Goal: Task Accomplishment & Management: Manage account settings

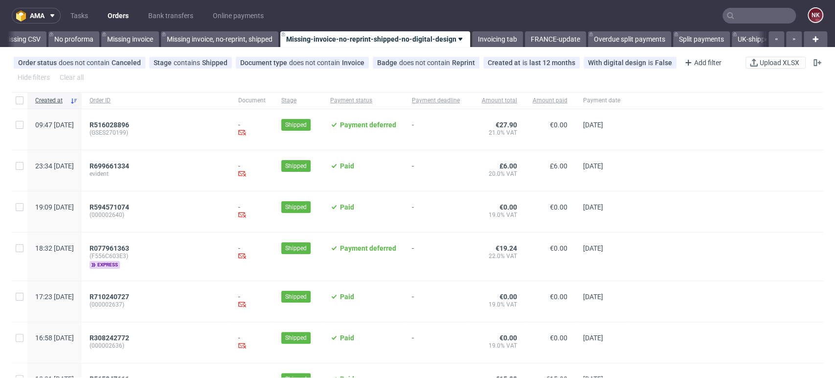
scroll to position [0, 1385]
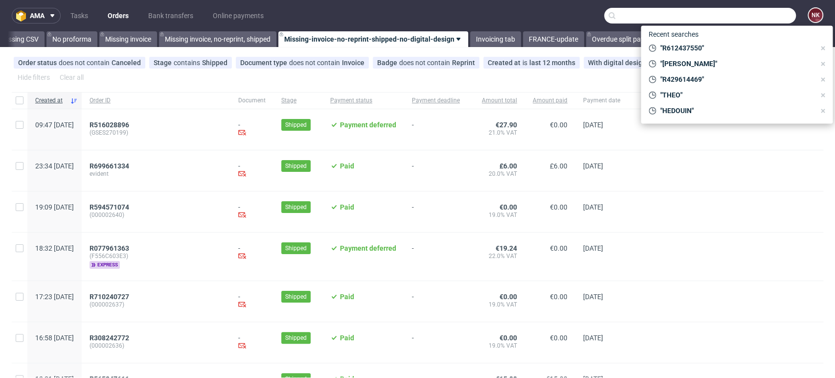
click at [742, 15] on input "text" at bounding box center [700, 16] width 192 height 16
paste input "R198636149"
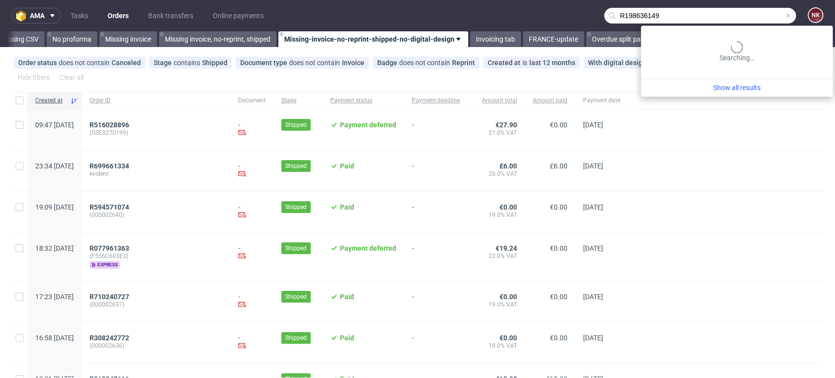
type input "R198636149"
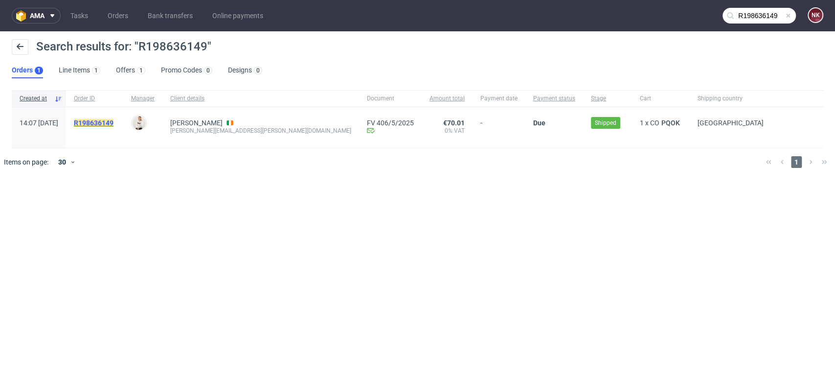
click at [114, 123] on mark "R198636149" at bounding box center [94, 123] width 40 height 8
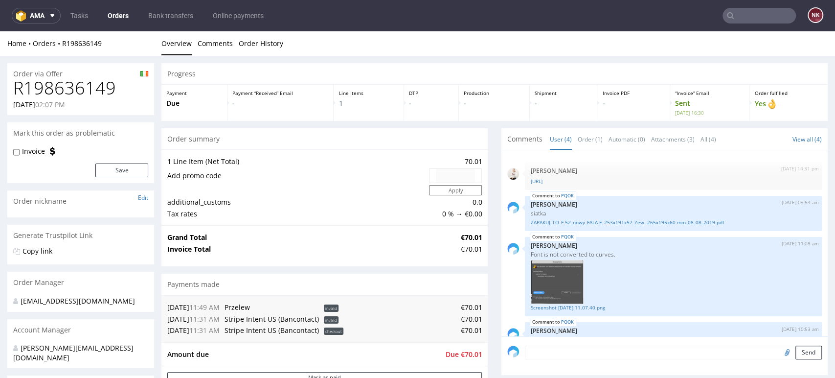
scroll to position [18, 0]
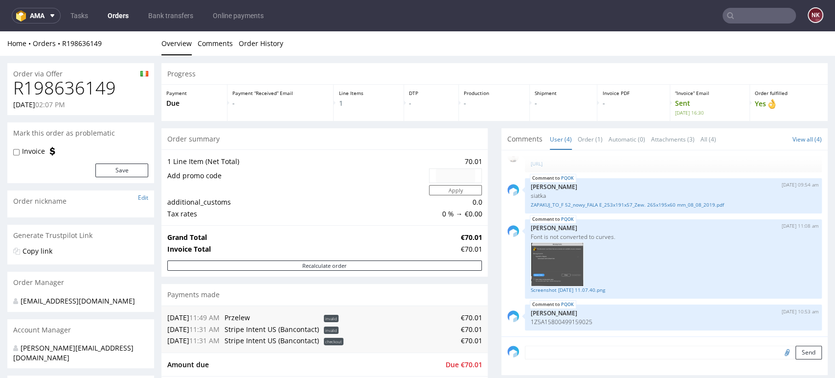
click at [486, 265] on div "Progress Payment Due Payment “Received” Email - Line Items 1 DTP - Production -…" at bounding box center [494, 363] width 666 height 600
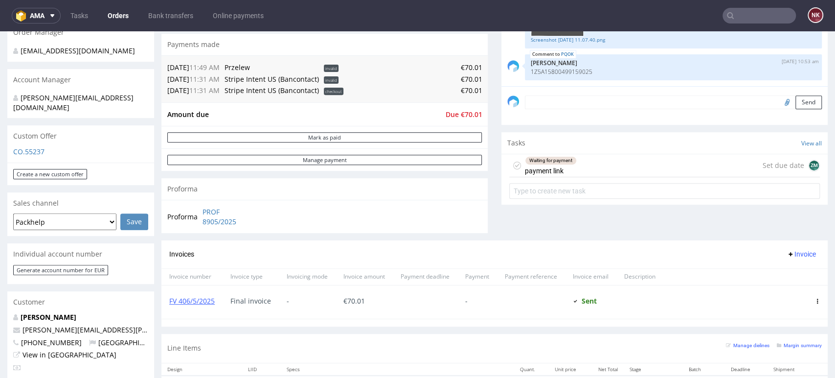
scroll to position [0, 0]
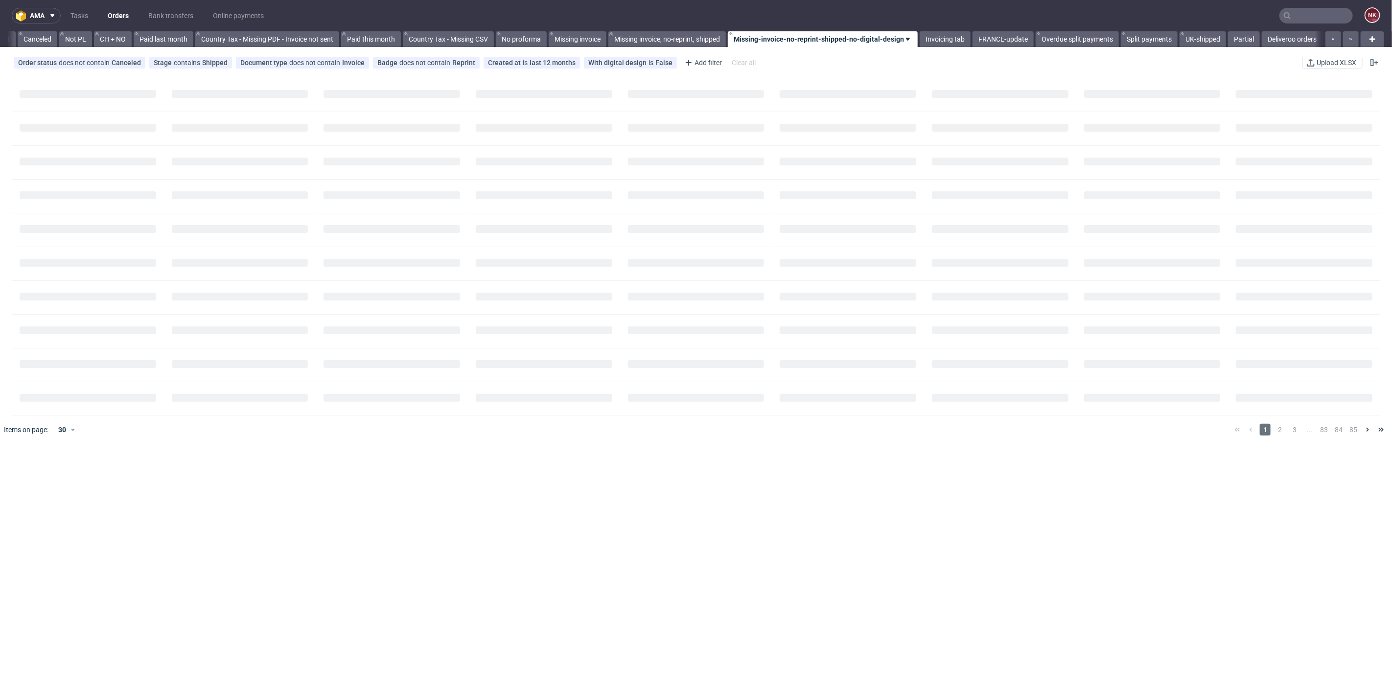
scroll to position [0, 949]
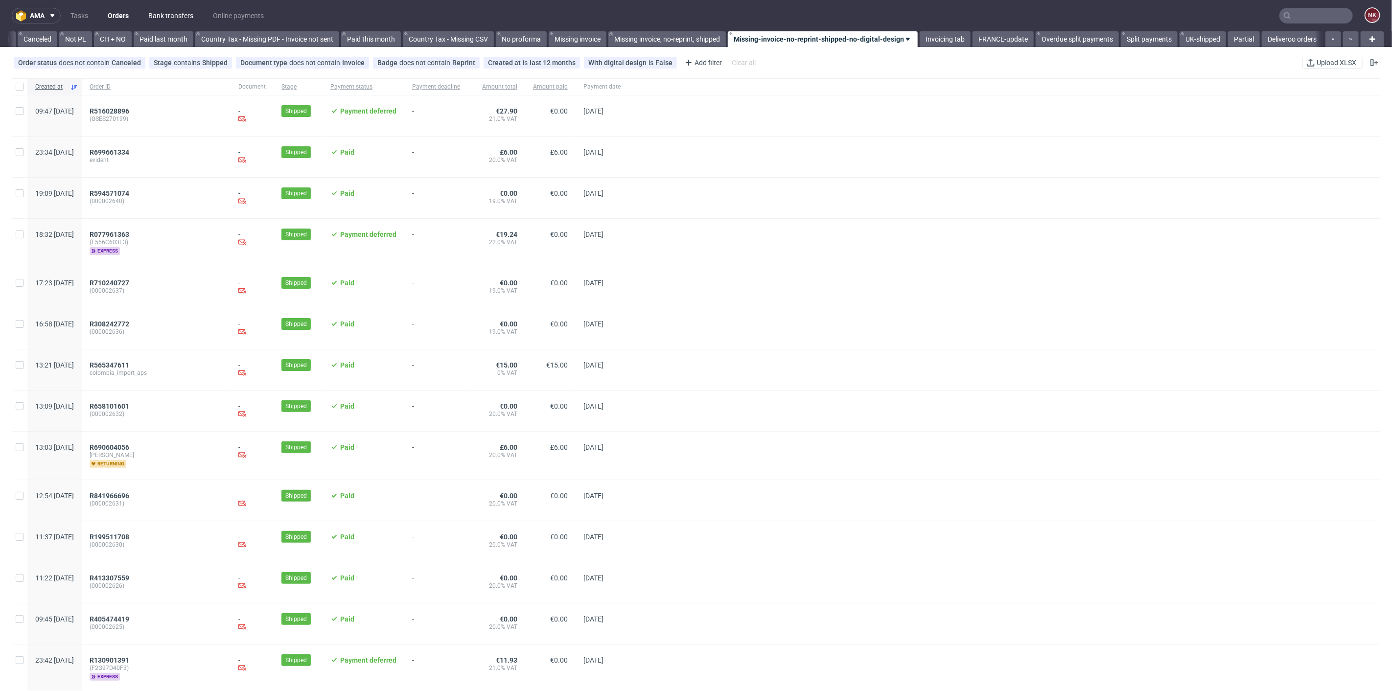
click at [182, 15] on link "Bank transfers" at bounding box center [170, 16] width 57 height 16
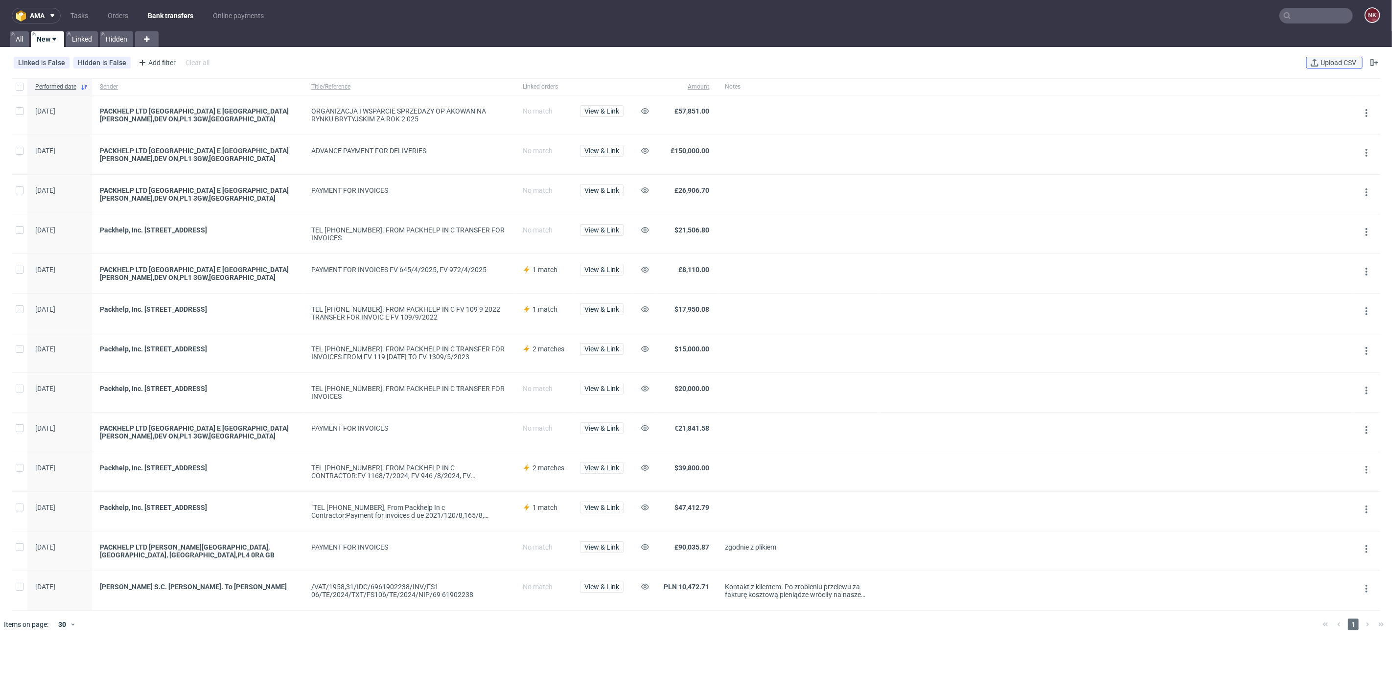
click at [1319, 59] on span "Upload CSV" at bounding box center [1338, 62] width 40 height 7
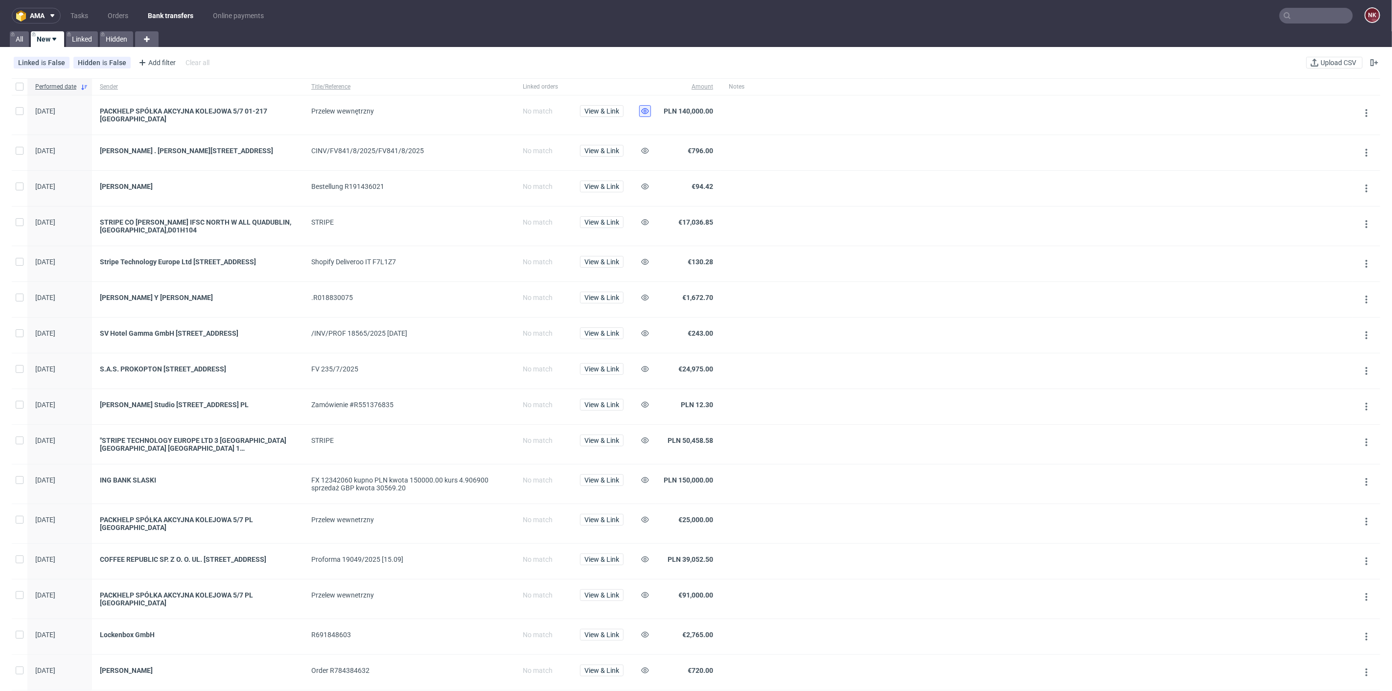
click at [644, 110] on use at bounding box center [645, 111] width 8 height 6
click at [644, 221] on icon at bounding box center [645, 222] width 8 height 8
click at [642, 258] on icon at bounding box center [645, 262] width 8 height 8
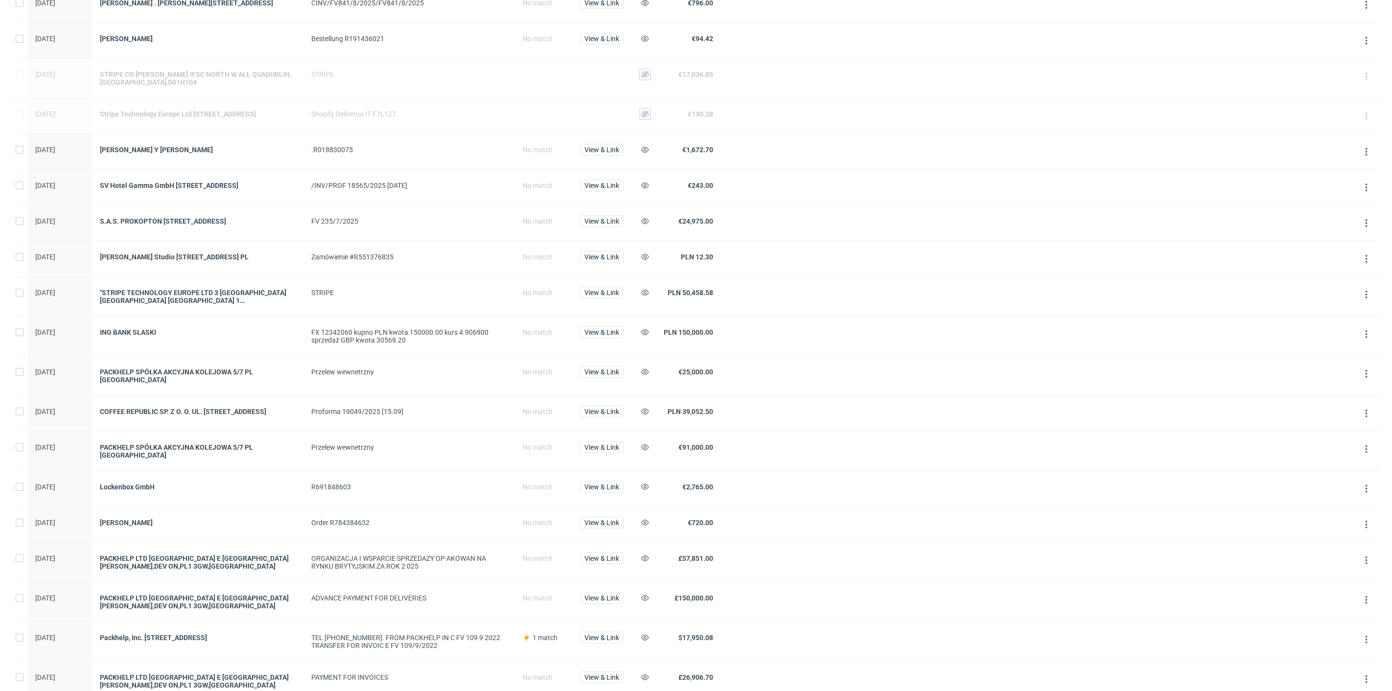
scroll to position [163, 0]
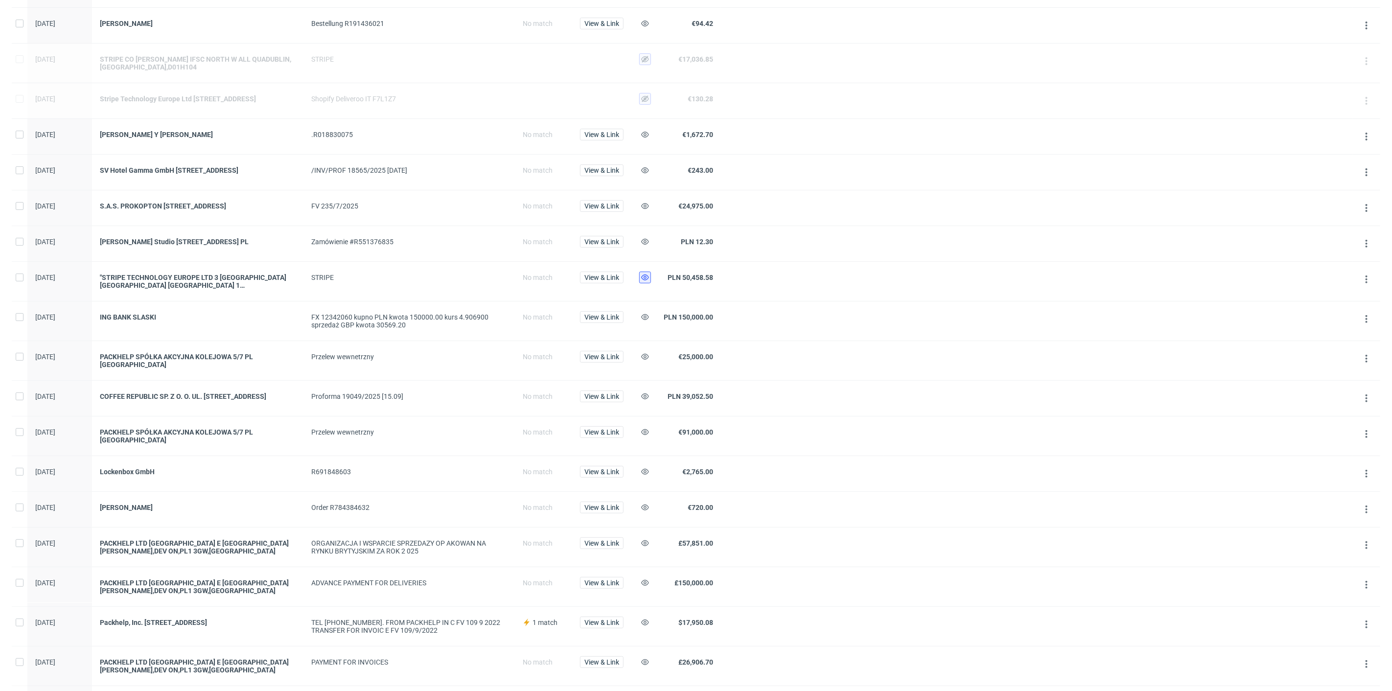
click at [641, 281] on icon at bounding box center [645, 278] width 8 height 8
click at [641, 321] on icon at bounding box center [645, 317] width 8 height 8
click at [638, 368] on div at bounding box center [643, 360] width 24 height 39
click at [641, 360] on use at bounding box center [645, 357] width 8 height 6
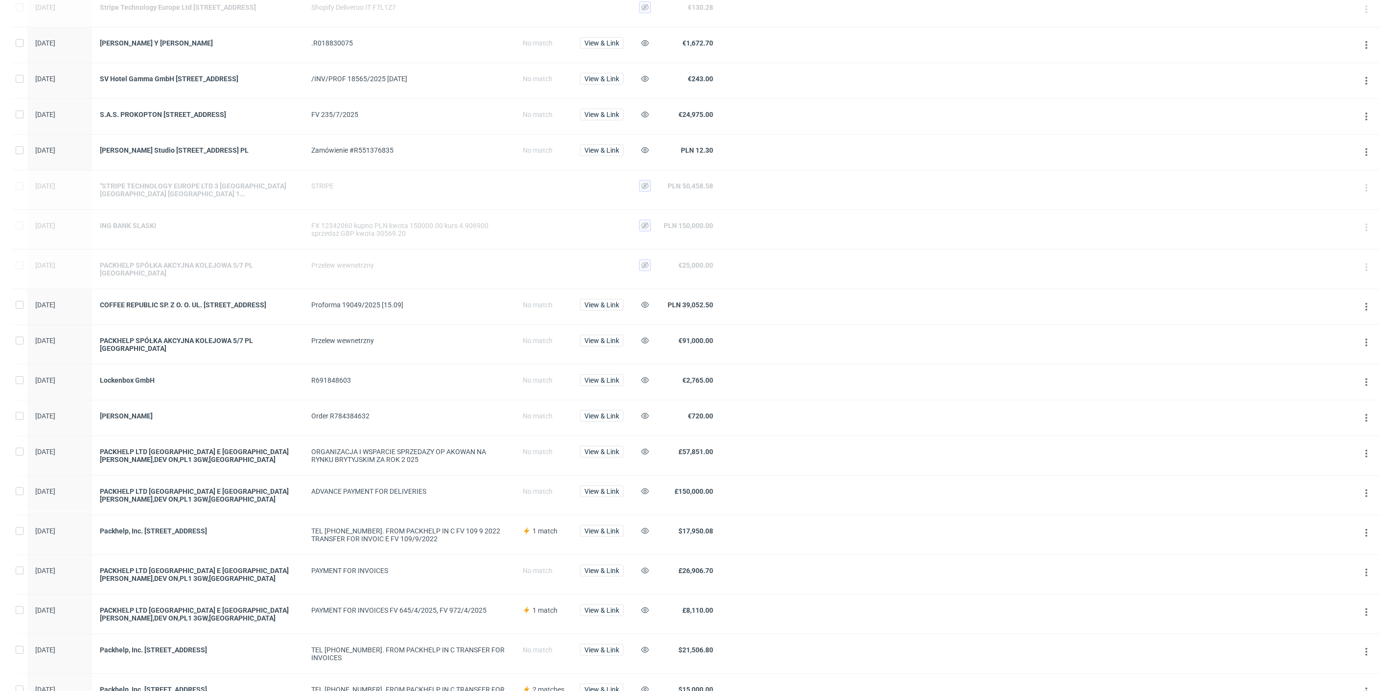
scroll to position [272, 0]
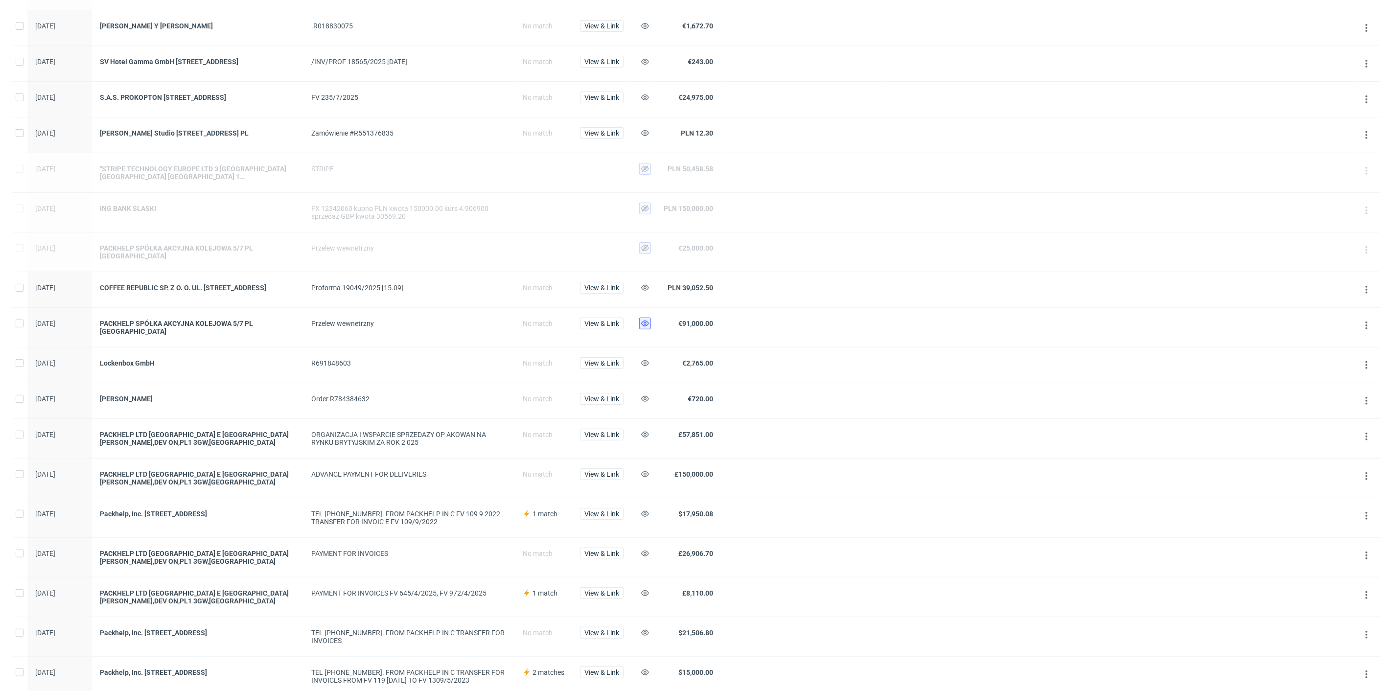
click at [645, 326] on use at bounding box center [645, 323] width 8 height 6
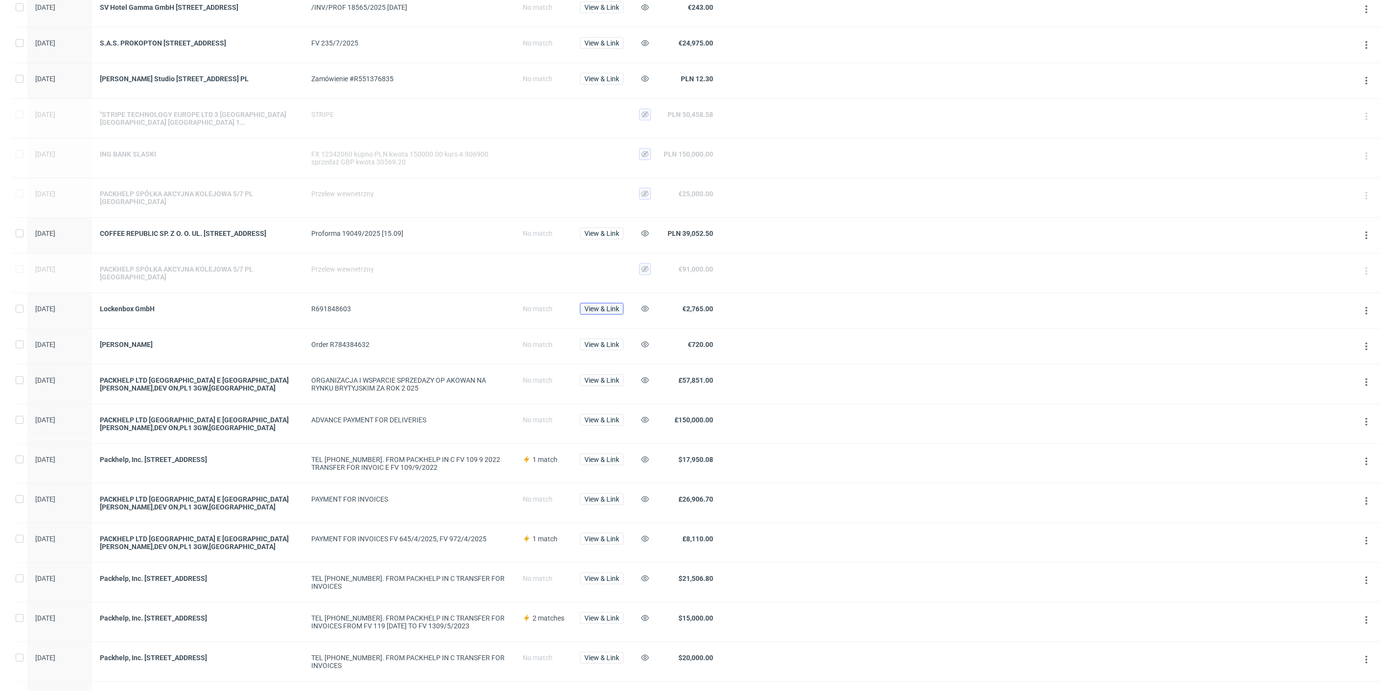
click at [597, 312] on span "View & Link" at bounding box center [601, 308] width 35 height 7
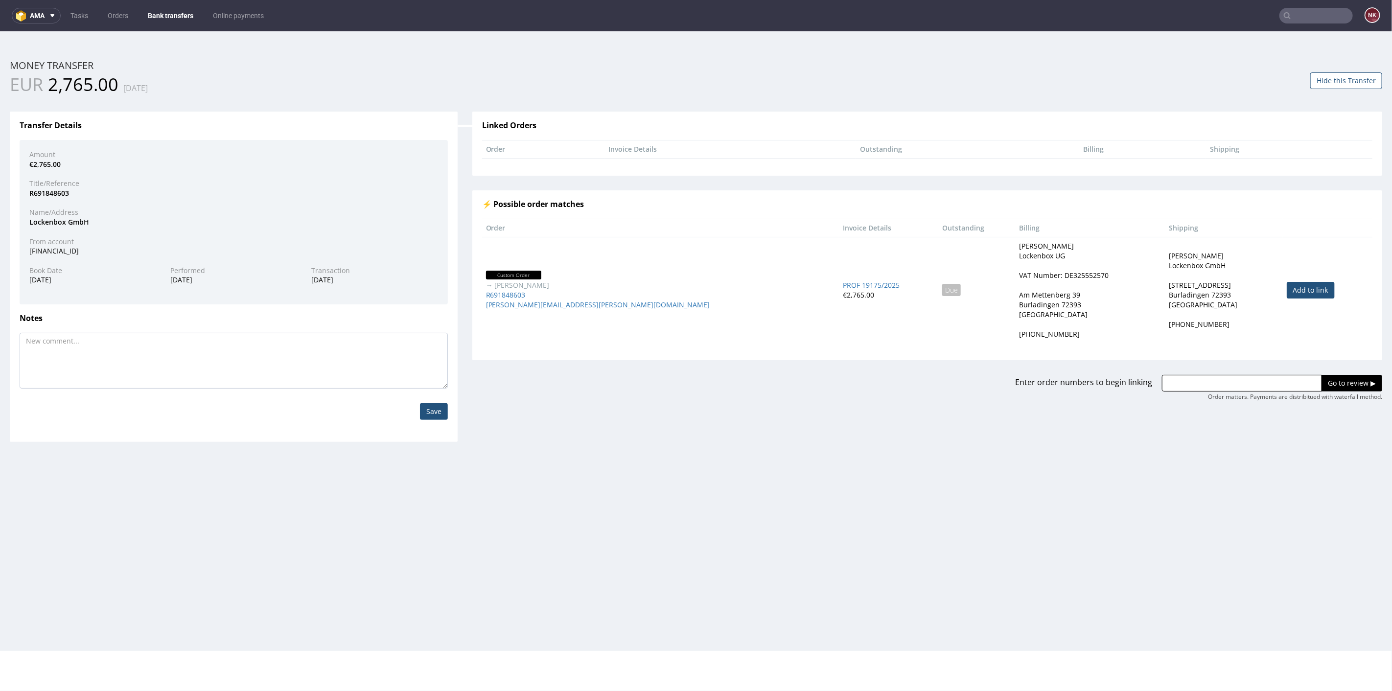
click at [1286, 287] on link "Add to link" at bounding box center [1310, 289] width 48 height 17
type input "R691848603"
click at [1333, 381] on input "Go to review ▶" at bounding box center [1351, 382] width 61 height 17
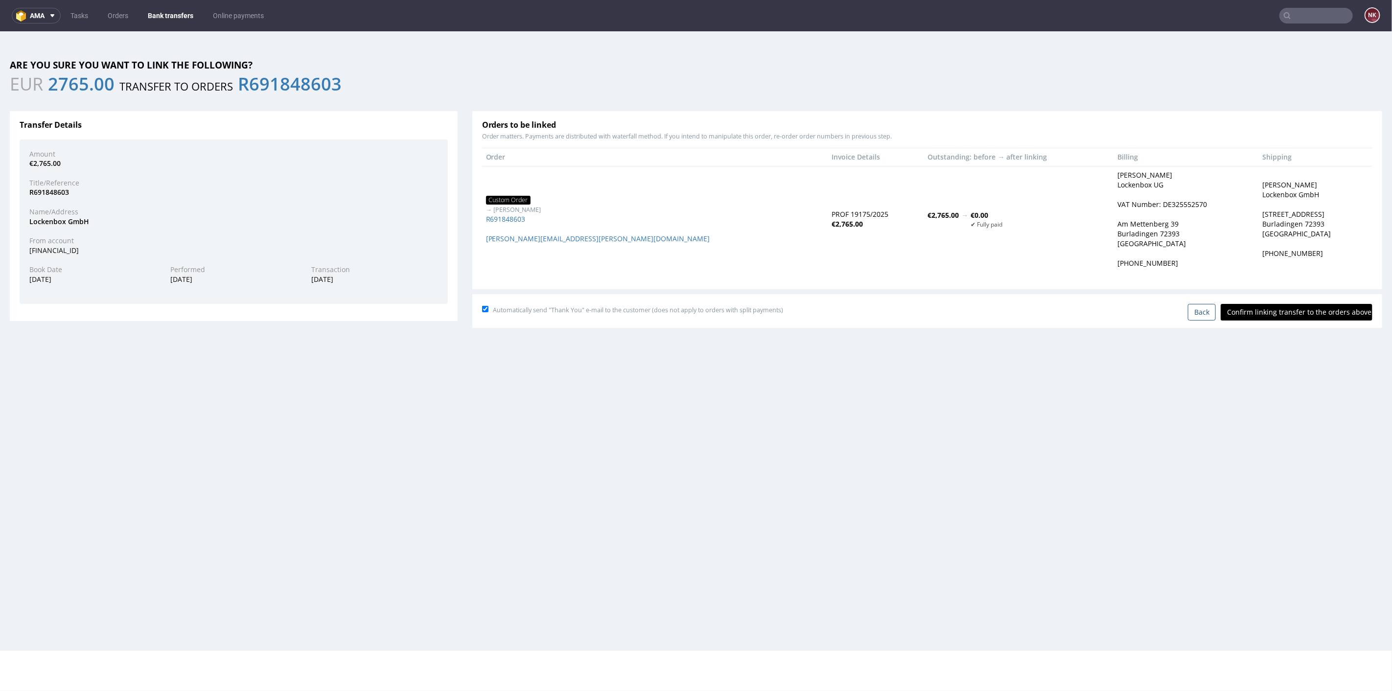
click at [1273, 315] on input "Confirm linking transfer to the orders above" at bounding box center [1296, 311] width 152 height 17
type input "In progress..."
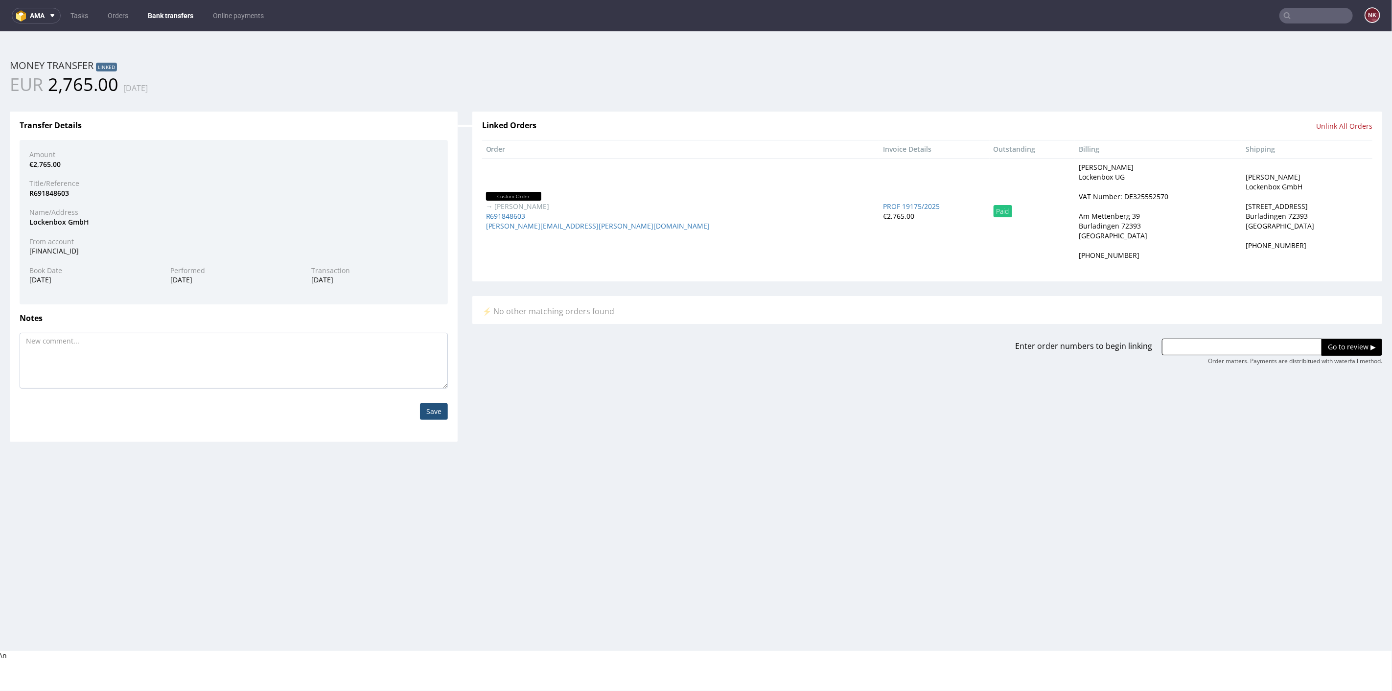
click at [175, 13] on link "Bank transfers" at bounding box center [170, 16] width 57 height 16
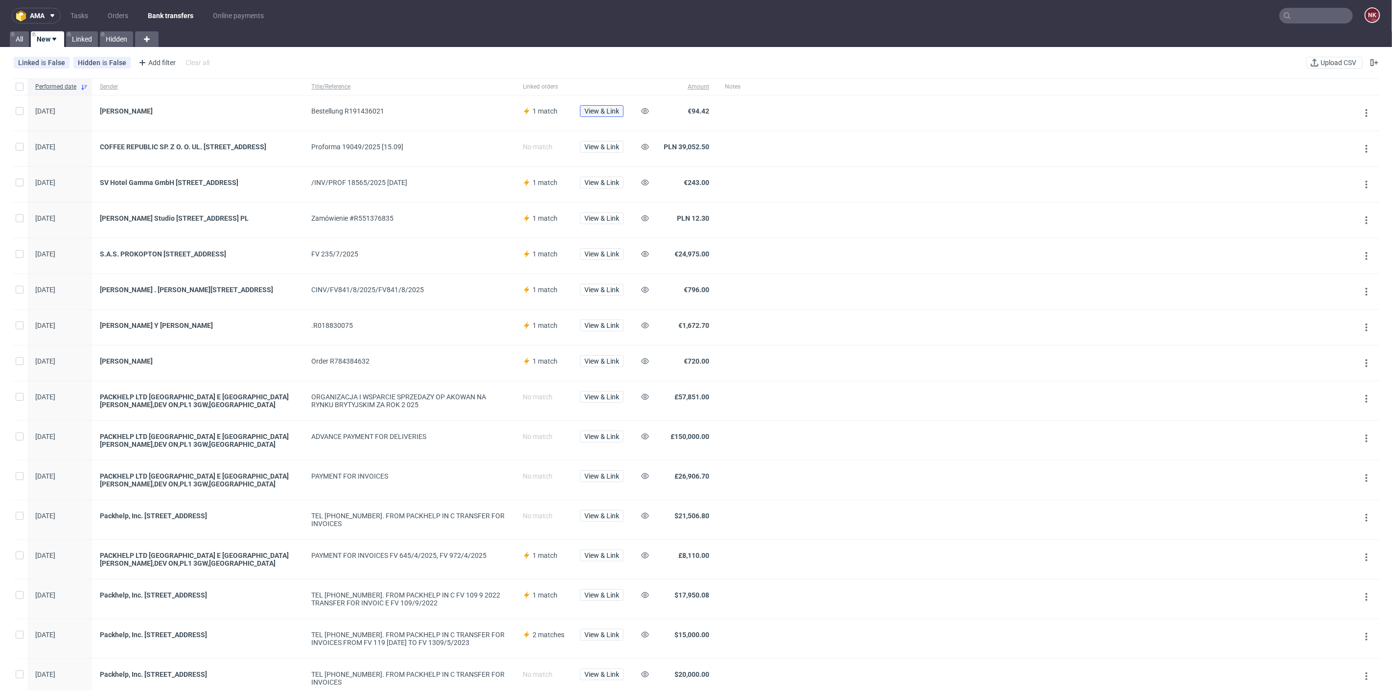
click at [603, 111] on span "View & Link" at bounding box center [601, 111] width 35 height 7
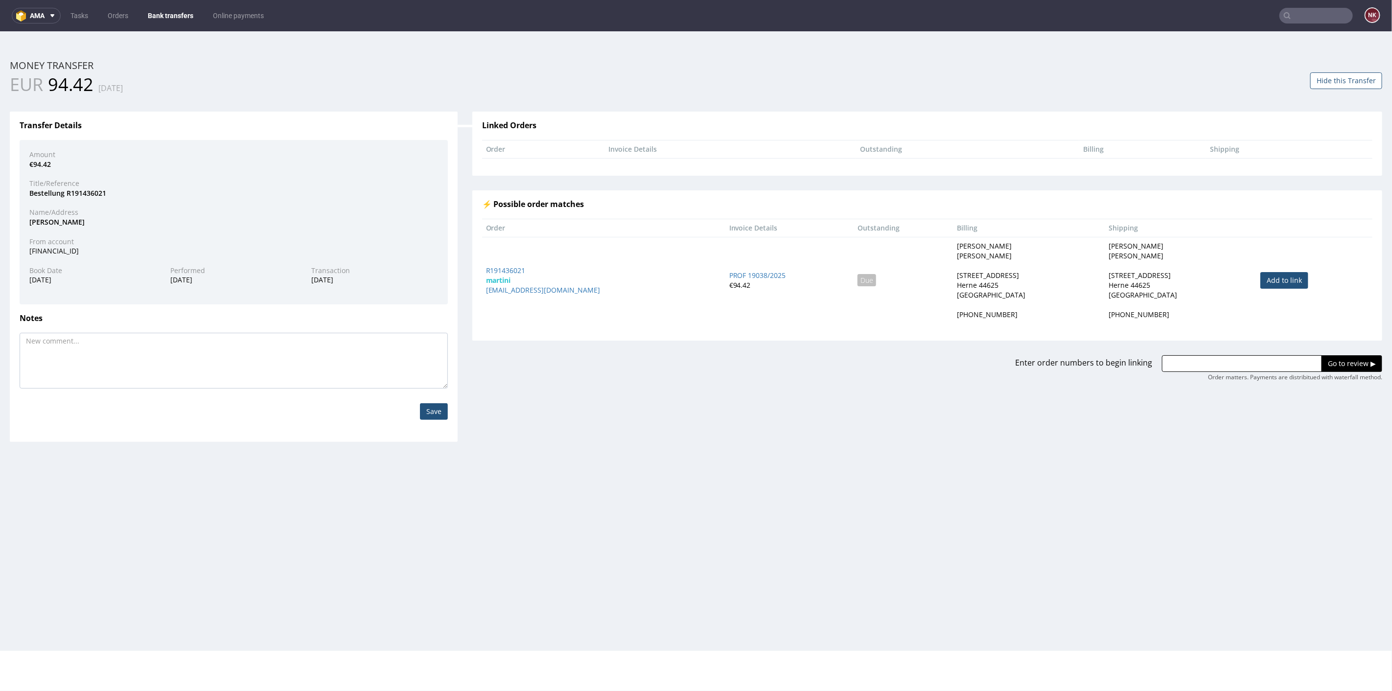
click at [1260, 275] on link "Add to link" at bounding box center [1284, 280] width 48 height 17
type input "R191436021"
click at [1322, 357] on input "Go to review ▶" at bounding box center [1351, 363] width 61 height 17
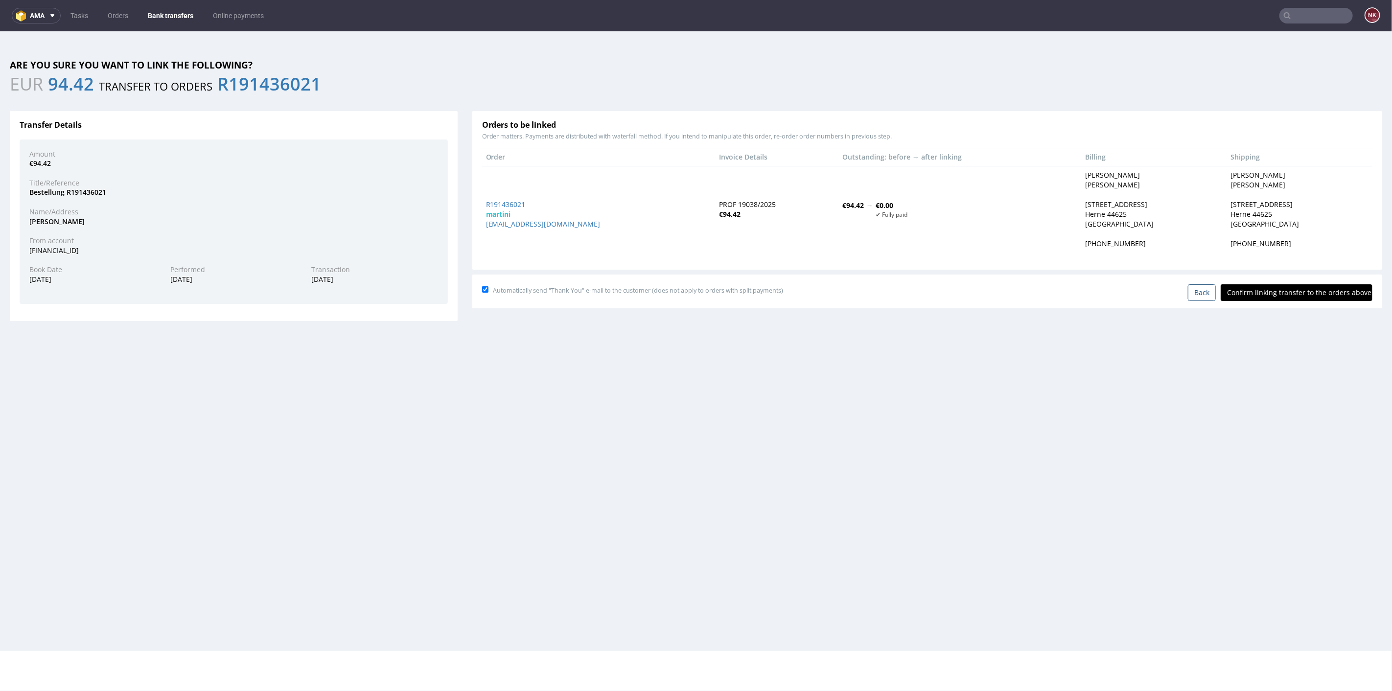
click at [1279, 290] on input "Confirm linking transfer to the orders above" at bounding box center [1296, 292] width 152 height 17
type input "In progress..."
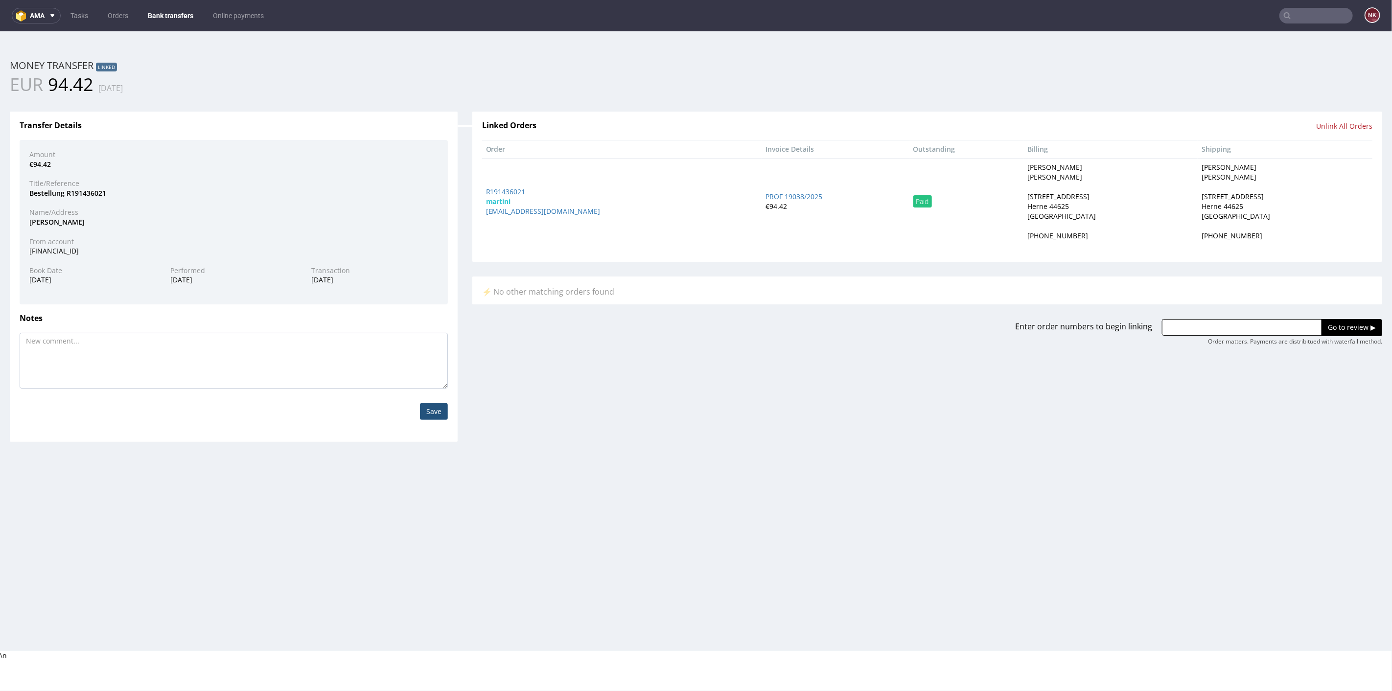
click at [168, 3] on nav "ama Tasks Orders Bank transfers Online payments NK" at bounding box center [696, 15] width 1392 height 31
click at [167, 7] on nav "ama Tasks Orders Bank transfers Online payments NK" at bounding box center [696, 15] width 1392 height 31
click at [164, 10] on link "Bank transfers" at bounding box center [170, 16] width 57 height 16
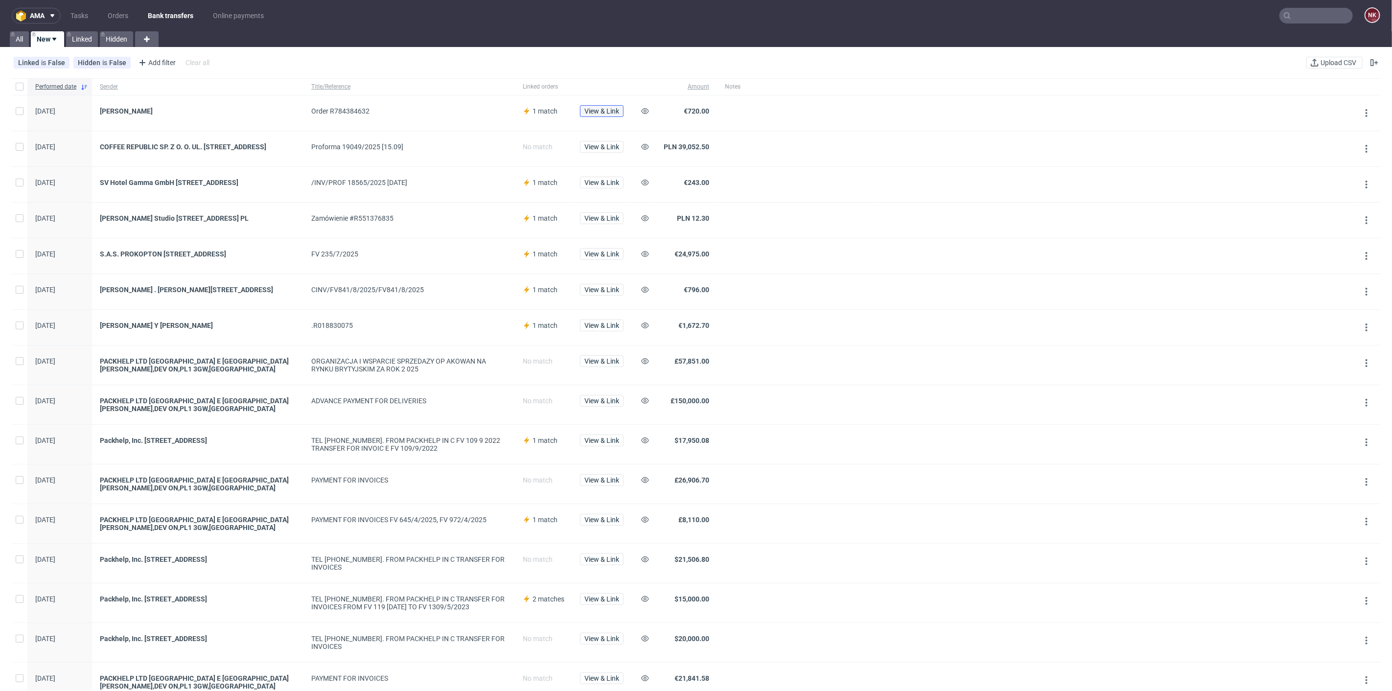
click at [602, 108] on span "View & Link" at bounding box center [601, 111] width 35 height 7
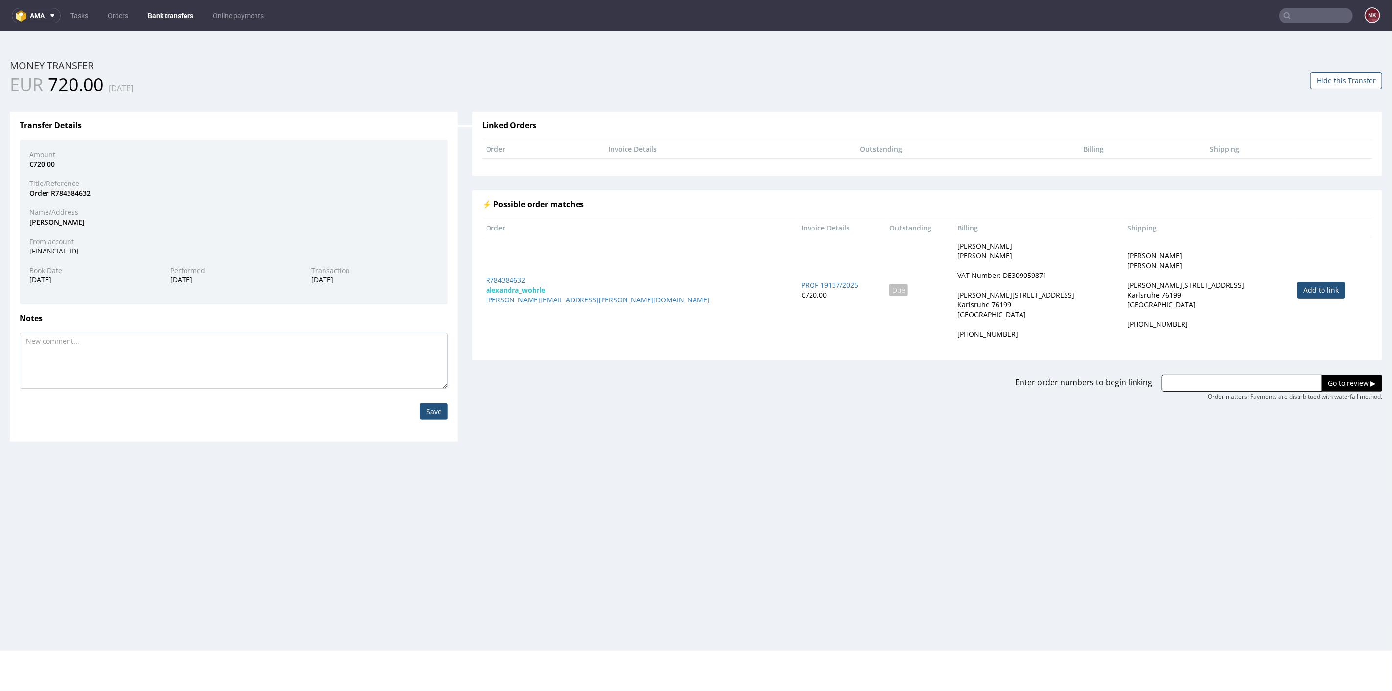
click at [1297, 281] on link "Add to link" at bounding box center [1321, 289] width 48 height 17
type input "R784384632"
click at [1328, 377] on input "Go to review ▶" at bounding box center [1351, 382] width 61 height 17
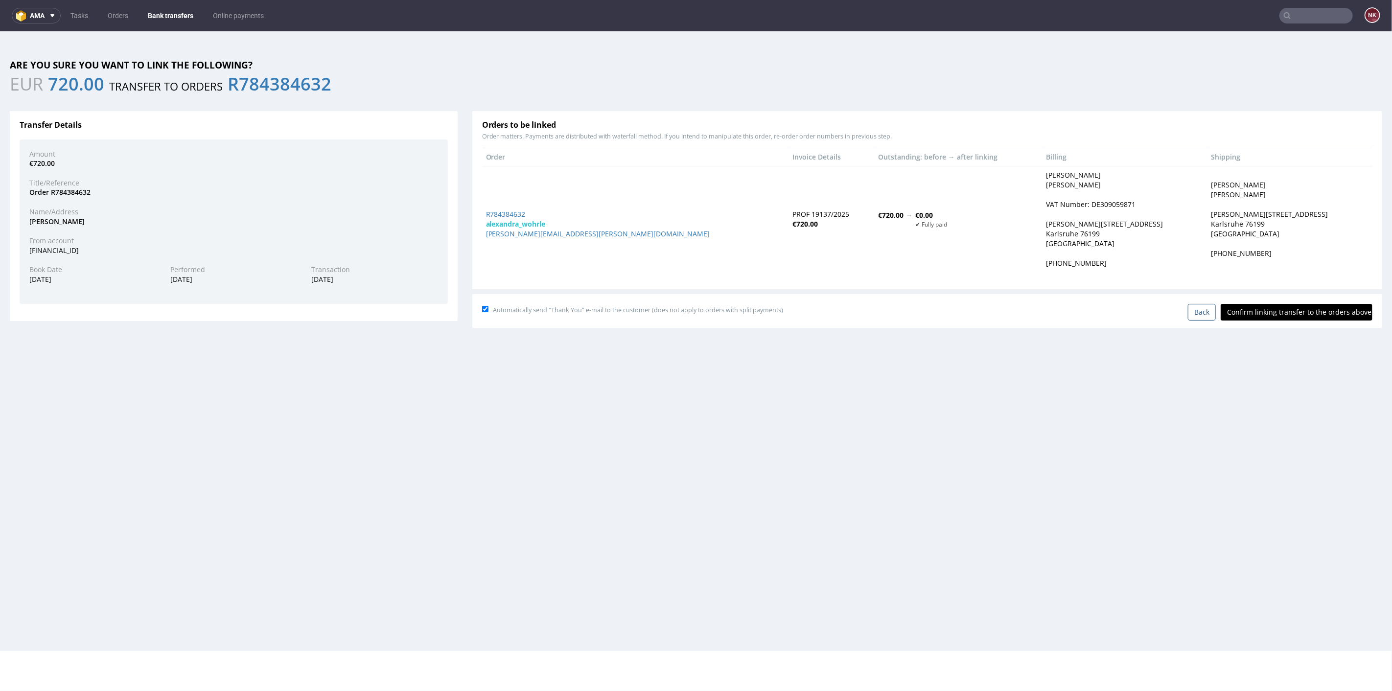
click at [1285, 308] on input "Confirm linking transfer to the orders above" at bounding box center [1296, 311] width 152 height 17
type input "In progress..."
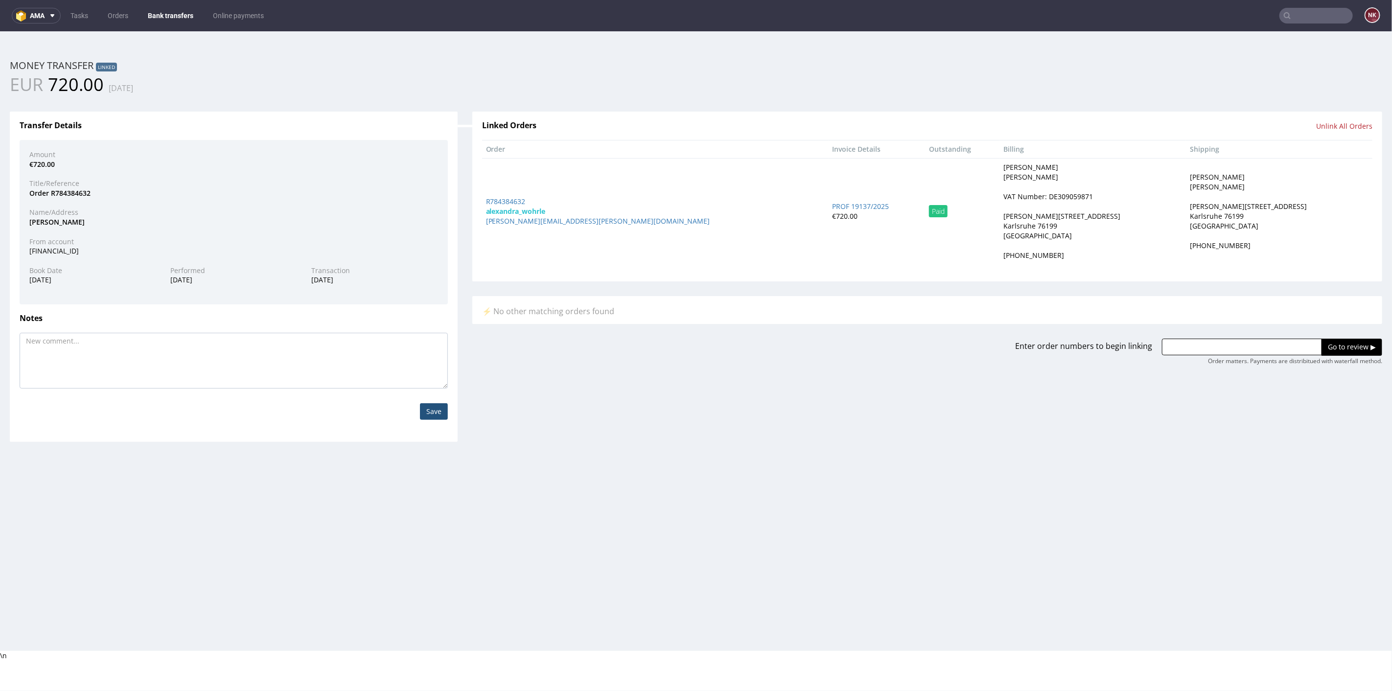
click at [165, 4] on nav "ama Tasks Orders Bank transfers Online payments NK" at bounding box center [696, 15] width 1392 height 31
click at [164, 10] on link "Bank transfers" at bounding box center [170, 16] width 57 height 16
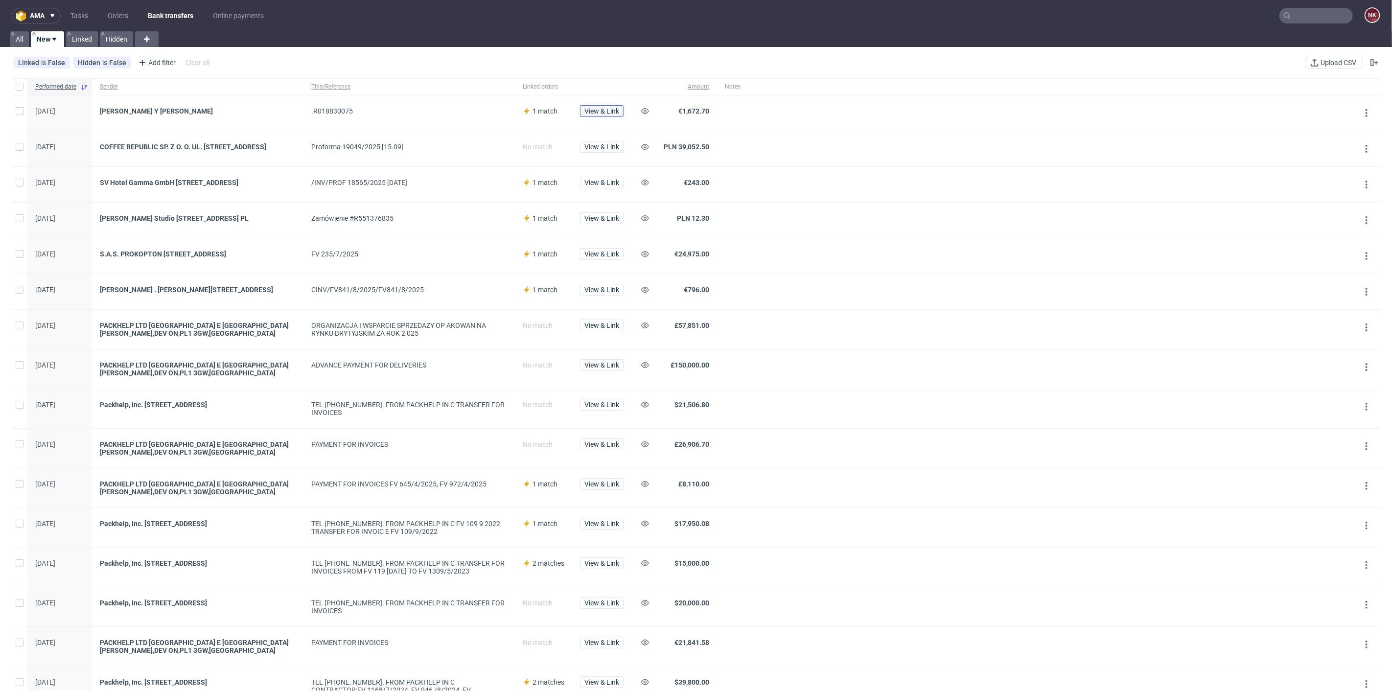
click at [607, 111] on span "View & Link" at bounding box center [601, 111] width 35 height 7
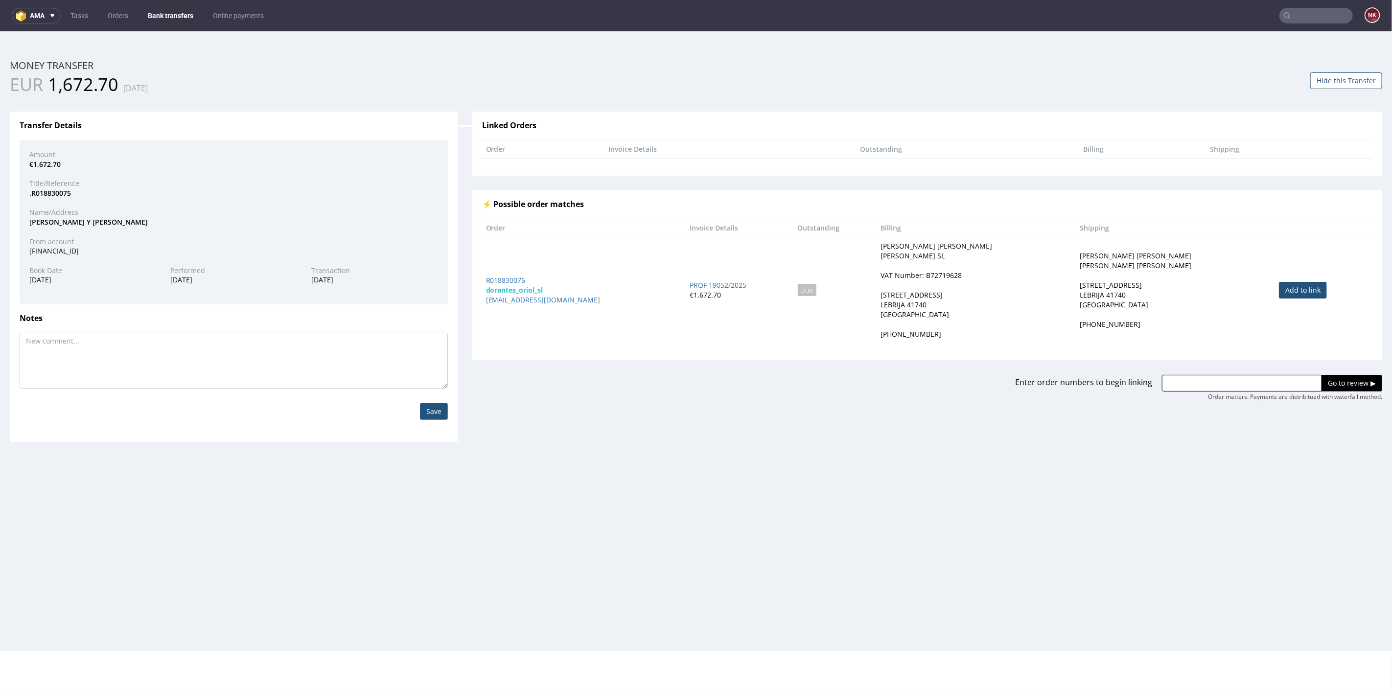
click at [1288, 287] on link "Add to link" at bounding box center [1303, 289] width 48 height 17
type input "R018830075"
click at [1328, 377] on input "Go to review ▶" at bounding box center [1351, 382] width 61 height 17
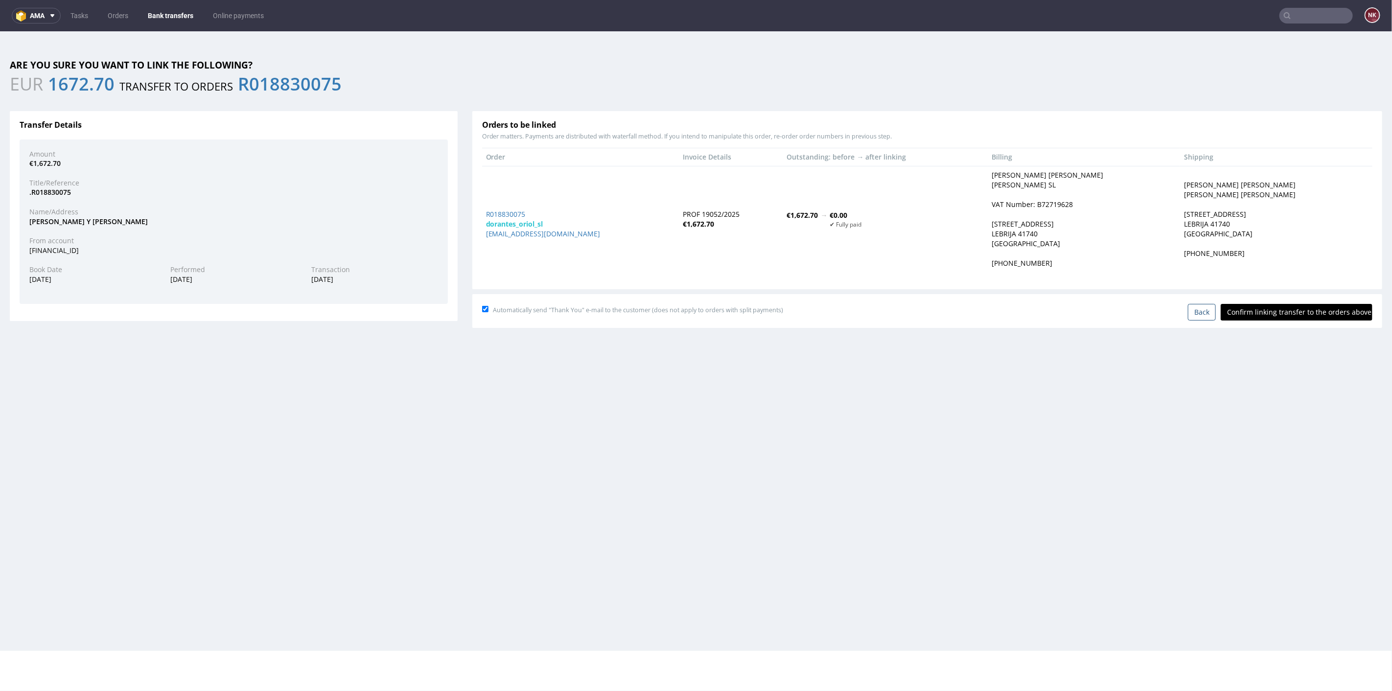
click at [1287, 308] on input "Confirm linking transfer to the orders above" at bounding box center [1296, 311] width 152 height 17
type input "In progress..."
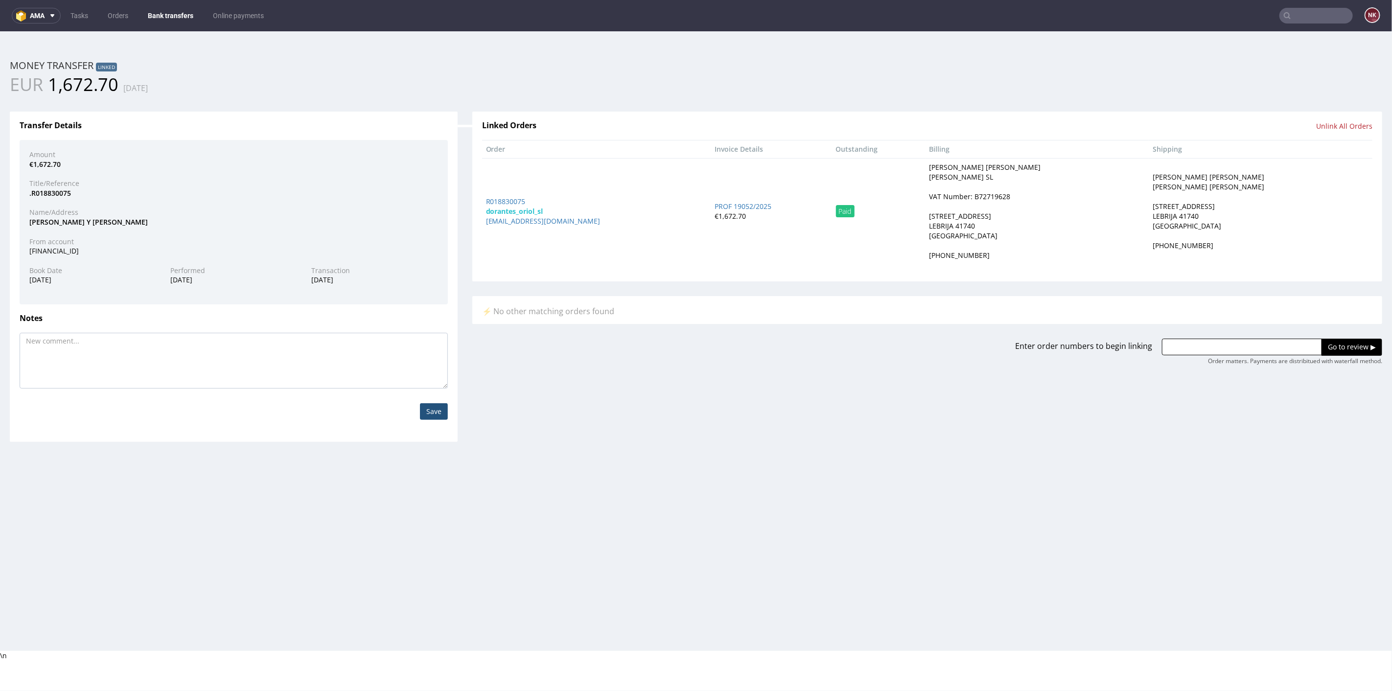
click at [461, 285] on div "Transfer Details Amount €1,672.70 Title/Reference .R018830075 Name/Address DORA…" at bounding box center [233, 268] width 462 height 344
click at [163, 11] on link "Bank transfers" at bounding box center [170, 16] width 57 height 16
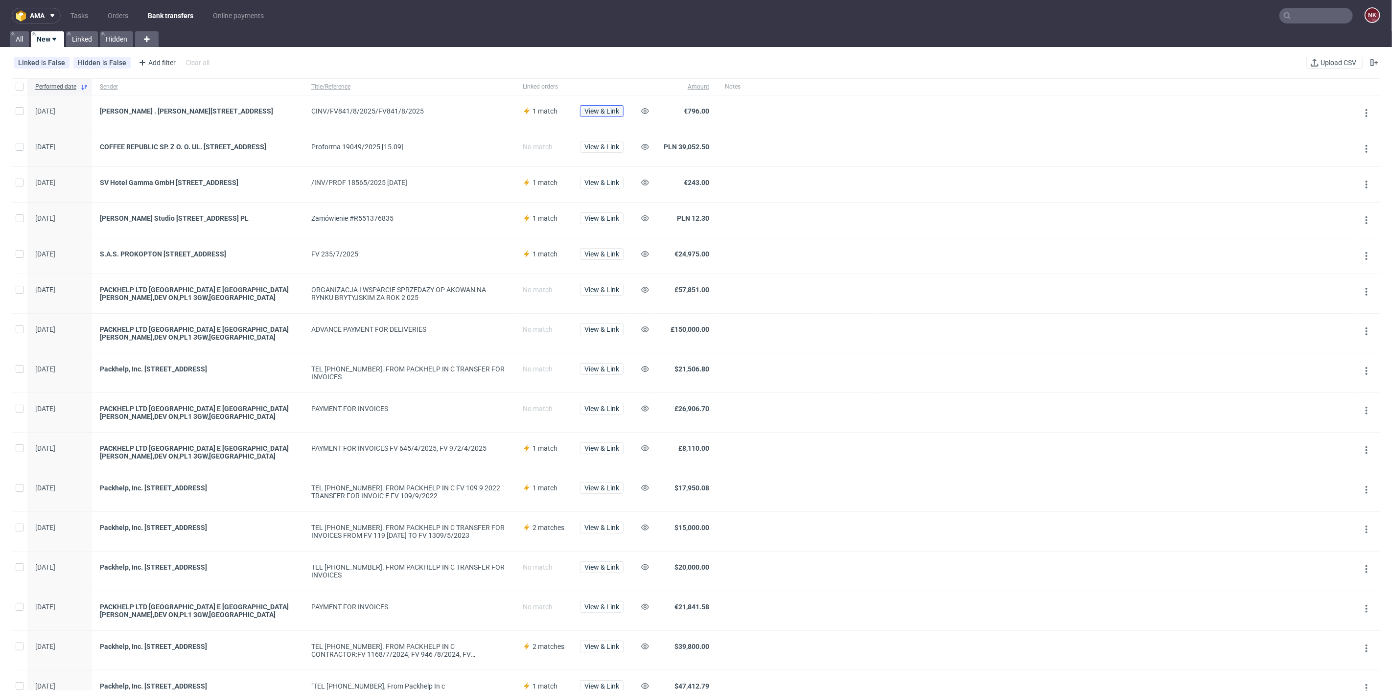
click at [608, 111] on span "View & Link" at bounding box center [601, 111] width 35 height 7
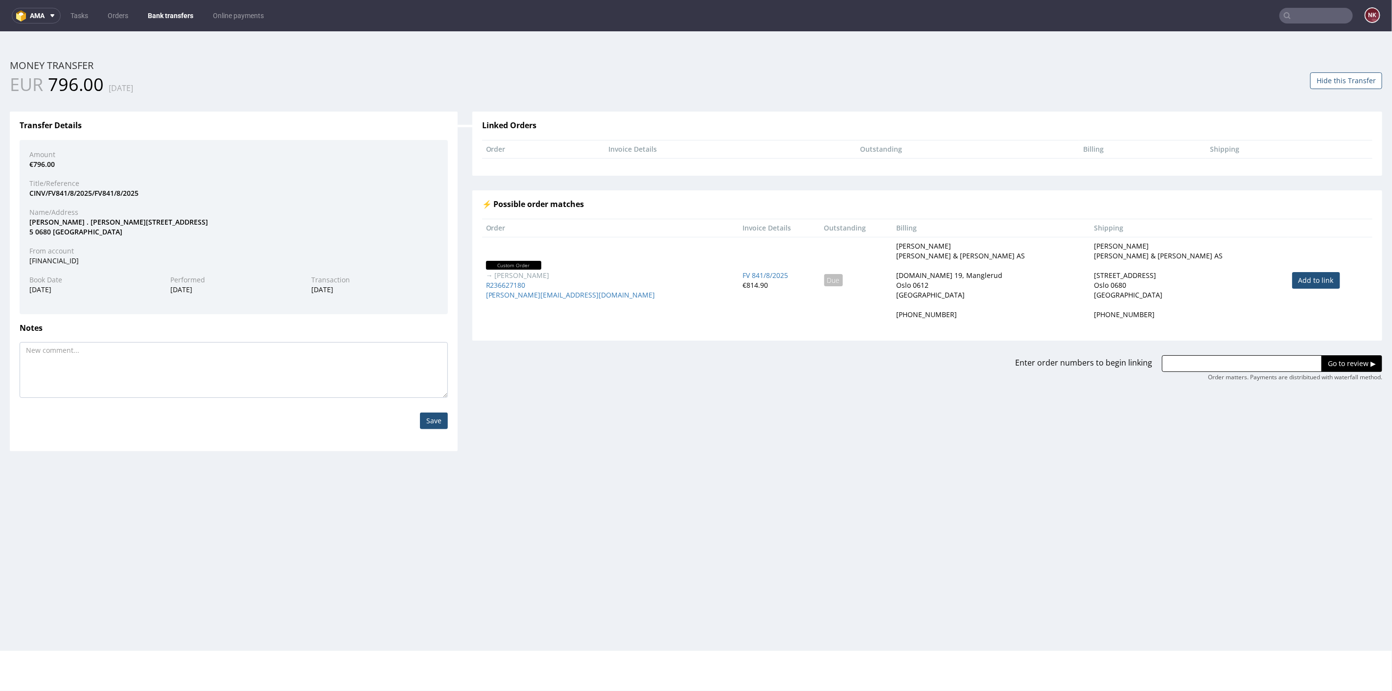
click at [1292, 275] on link "Add to link" at bounding box center [1316, 280] width 48 height 17
type input "R236627180"
click at [1321, 361] on input "Go to review ▶" at bounding box center [1351, 363] width 61 height 17
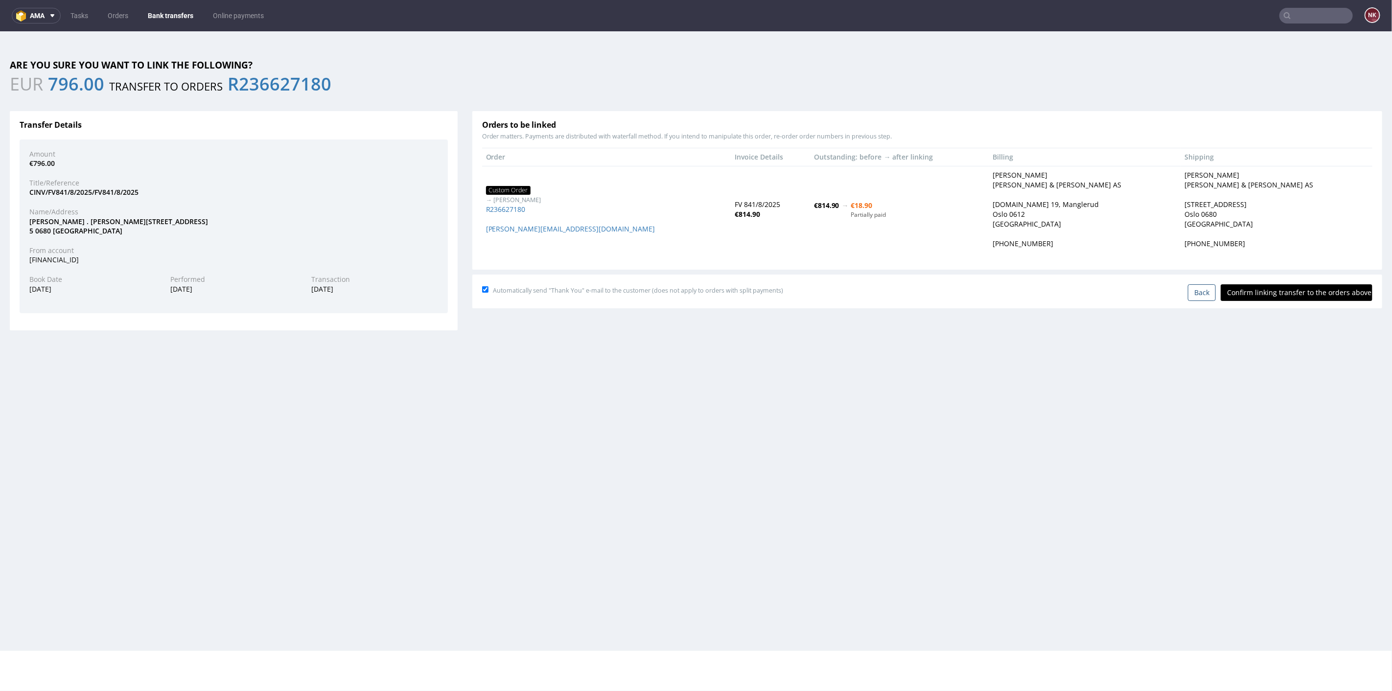
click at [1282, 291] on input "Confirm linking transfer to the orders above" at bounding box center [1296, 292] width 152 height 17
type input "In progress..."
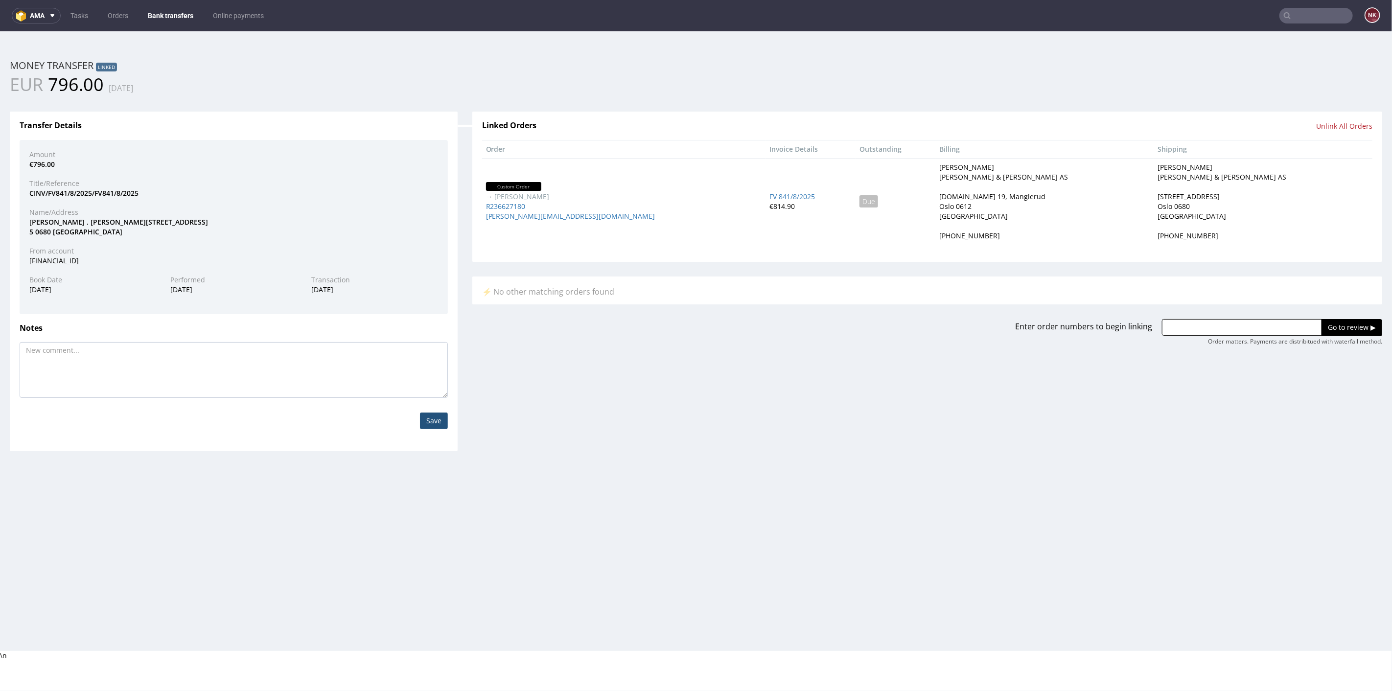
click at [162, 8] on link "Bank transfers" at bounding box center [170, 16] width 57 height 16
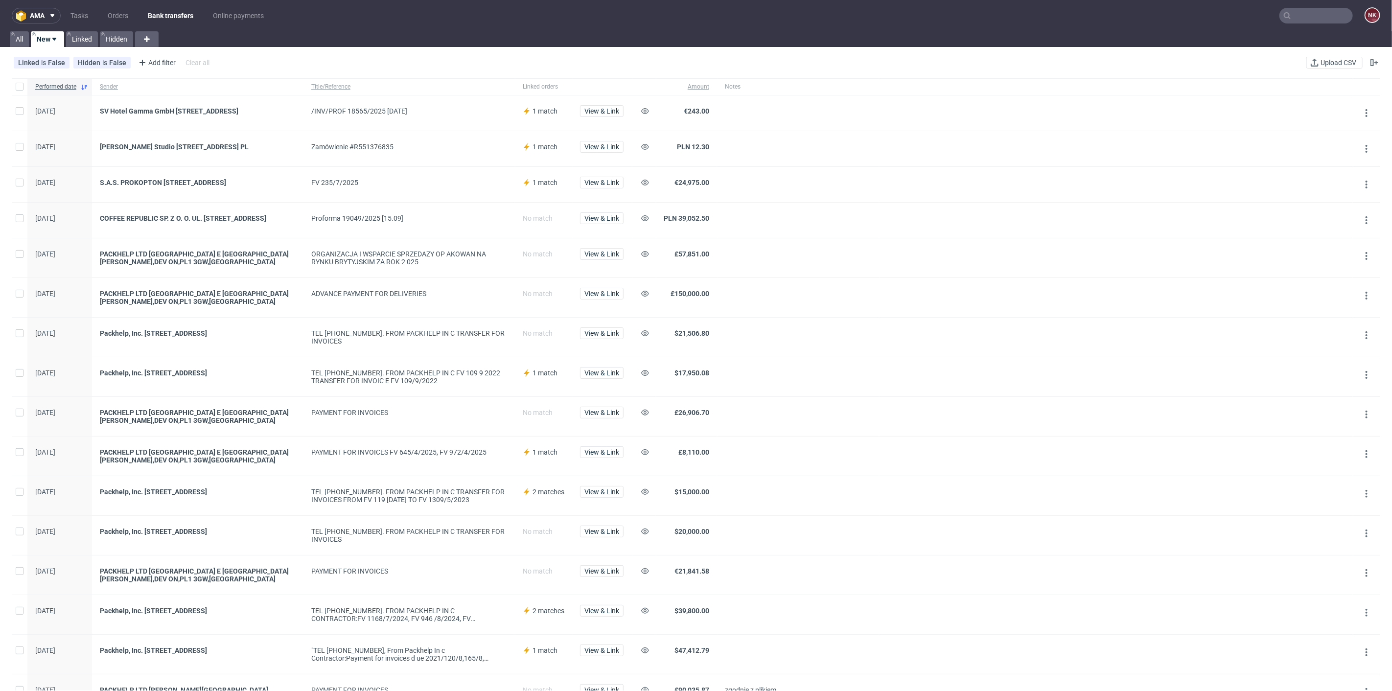
click at [615, 104] on div "View & Link" at bounding box center [601, 112] width 59 height 35
click at [599, 110] on span "View & Link" at bounding box center [601, 111] width 35 height 7
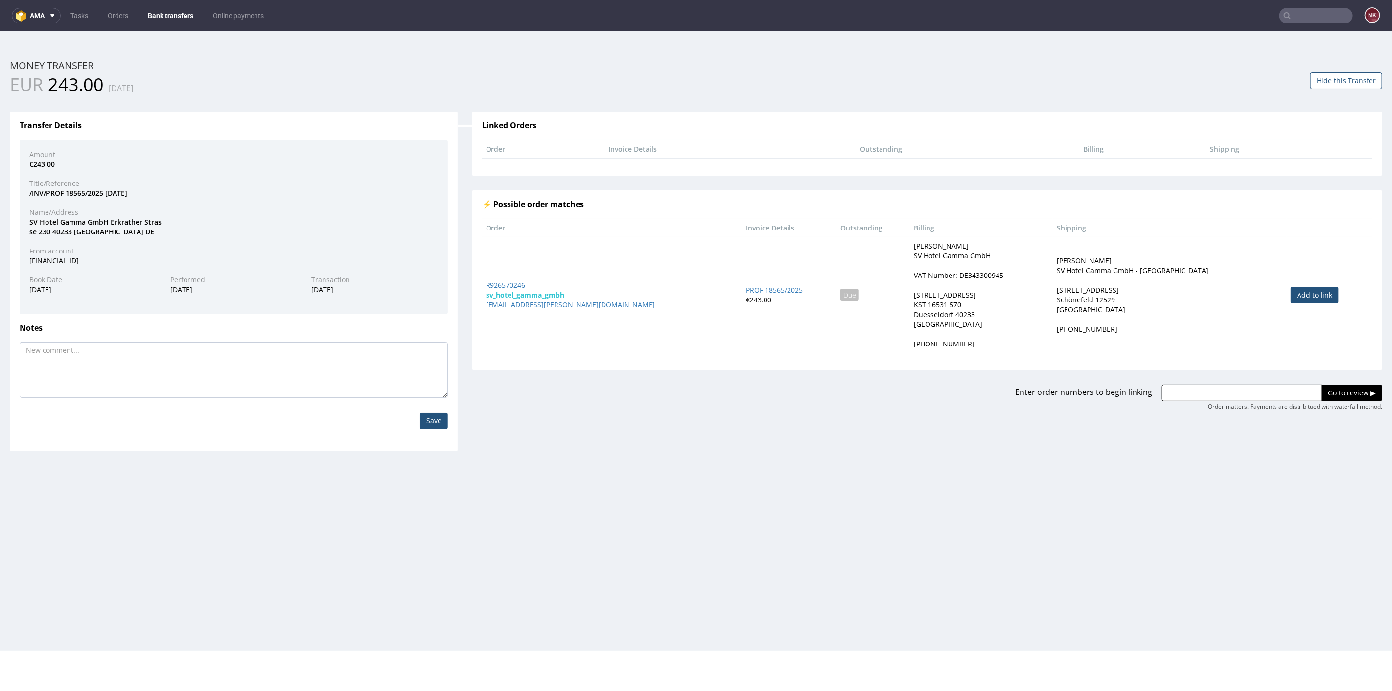
click at [1292, 288] on link "Add to link" at bounding box center [1314, 294] width 48 height 17
type input "R926570246"
click at [1333, 396] on input "Go to review ▶" at bounding box center [1351, 392] width 61 height 17
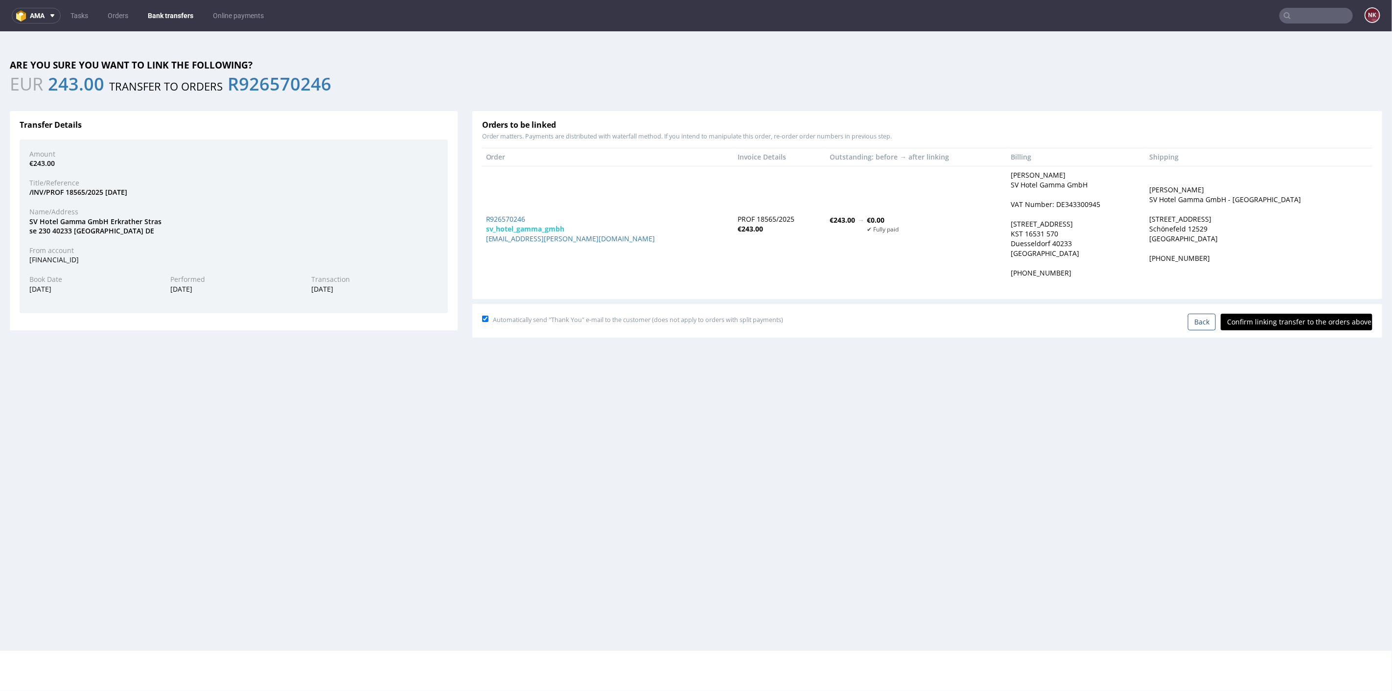
click at [1284, 314] on input "Confirm linking transfer to the orders above" at bounding box center [1296, 321] width 152 height 17
type input "In progress..."
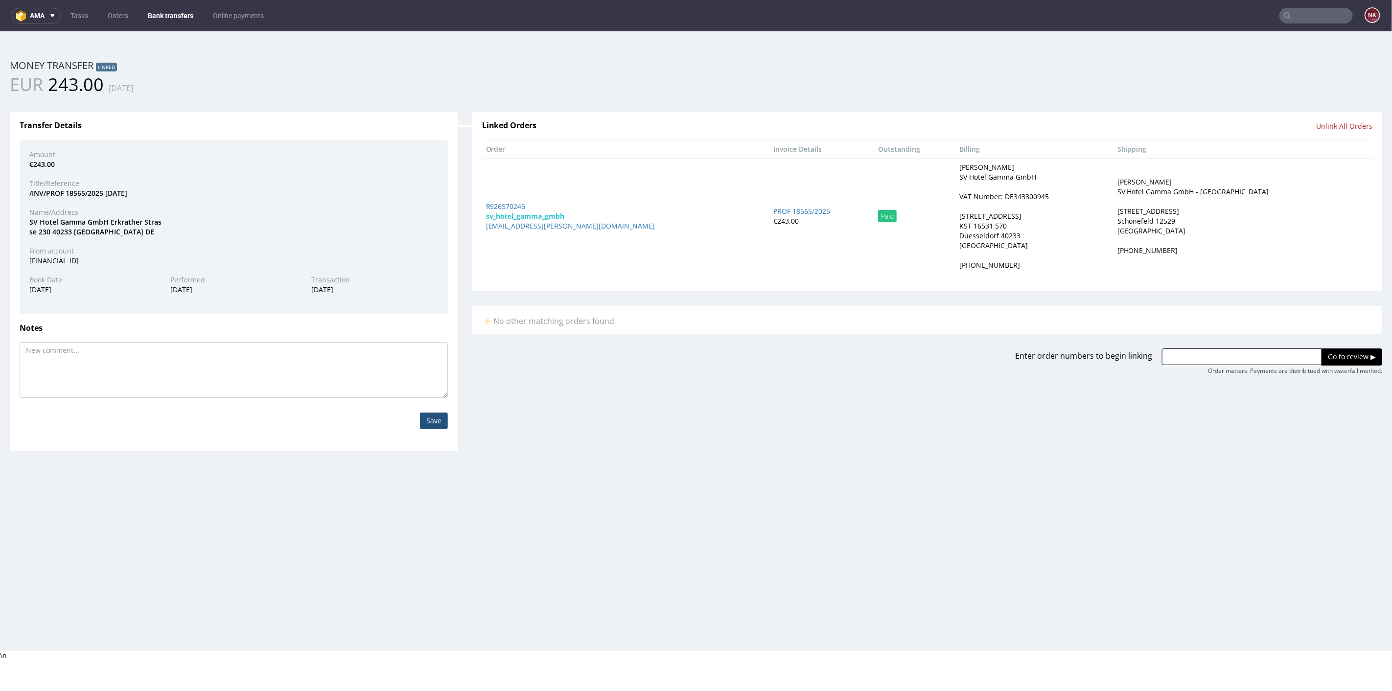
click at [163, 9] on link "Bank transfers" at bounding box center [170, 16] width 57 height 16
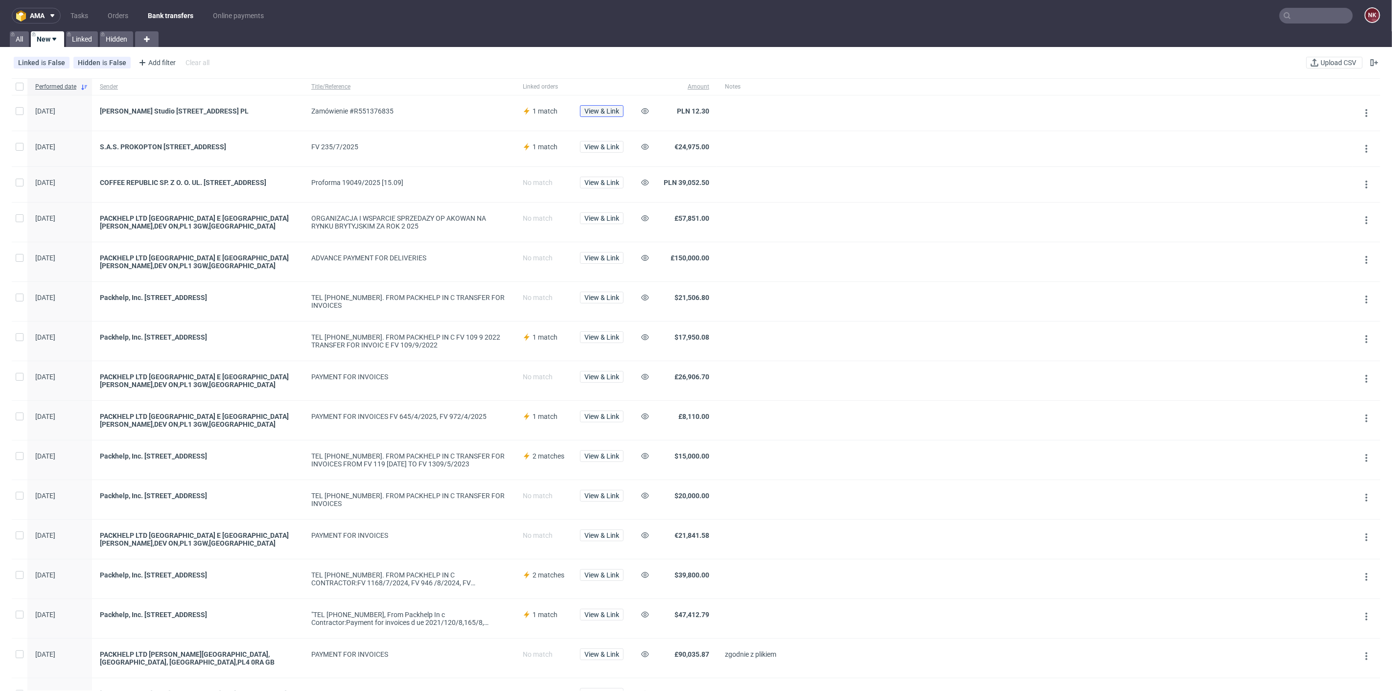
click at [607, 112] on span "View & Link" at bounding box center [601, 111] width 35 height 7
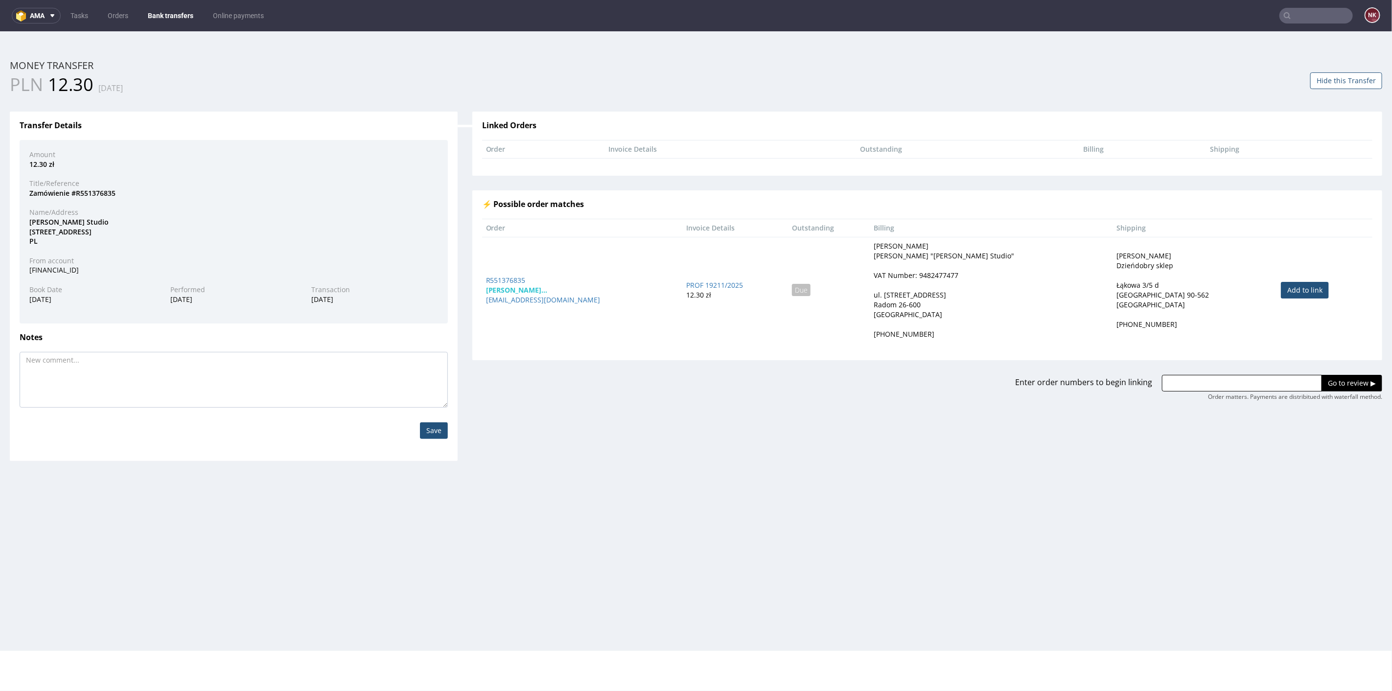
click at [1280, 285] on link "Add to link" at bounding box center [1304, 289] width 48 height 17
type input "R551376835"
click at [1337, 378] on input "Go to review ▶" at bounding box center [1351, 382] width 61 height 17
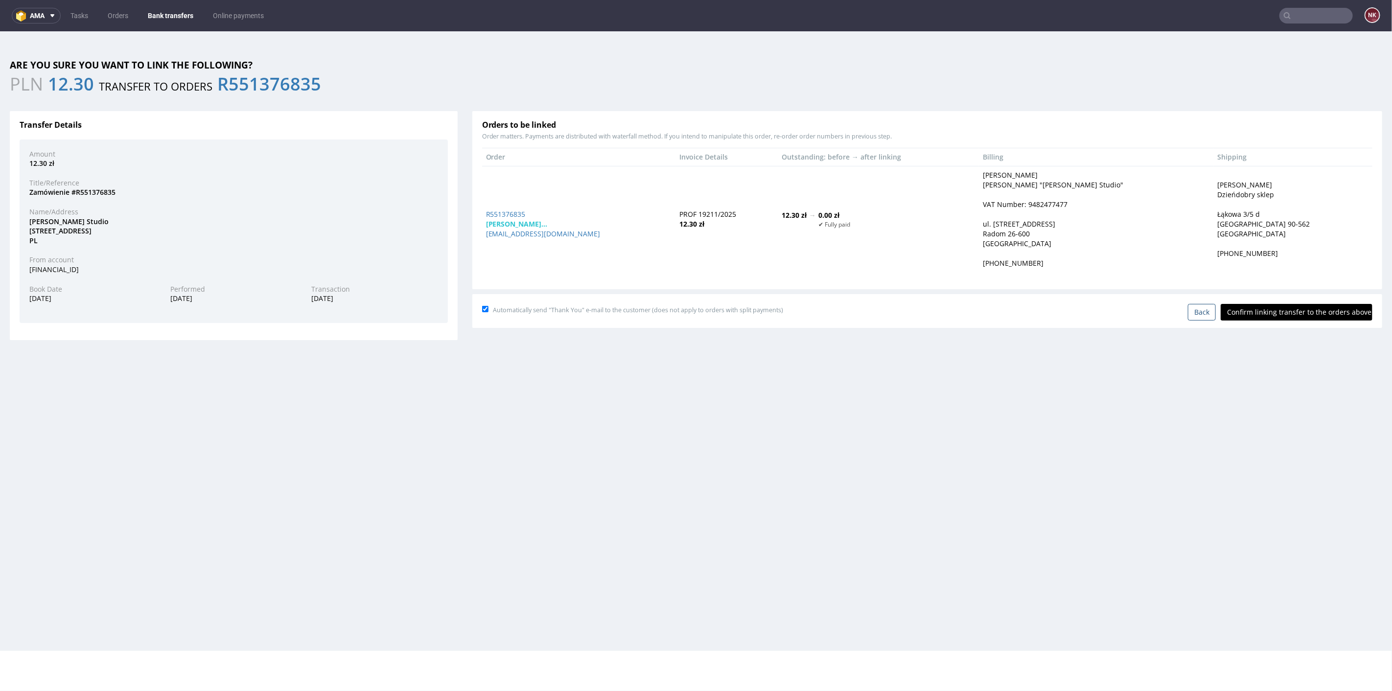
click at [1279, 312] on input "Confirm linking transfer to the orders above" at bounding box center [1296, 311] width 152 height 17
type input "In progress..."
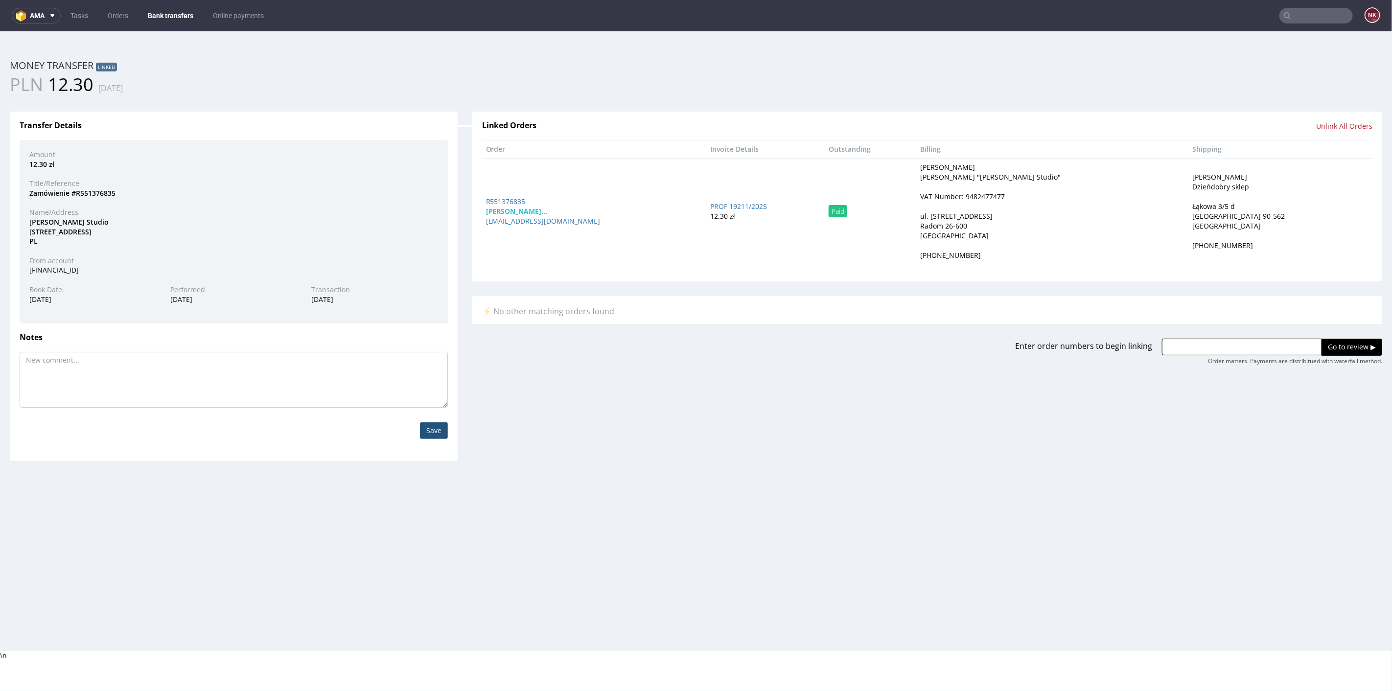
click at [170, 6] on nav "ama Tasks Orders Bank transfers Online payments NK" at bounding box center [696, 15] width 1392 height 31
click at [169, 13] on link "Bank transfers" at bounding box center [170, 16] width 57 height 16
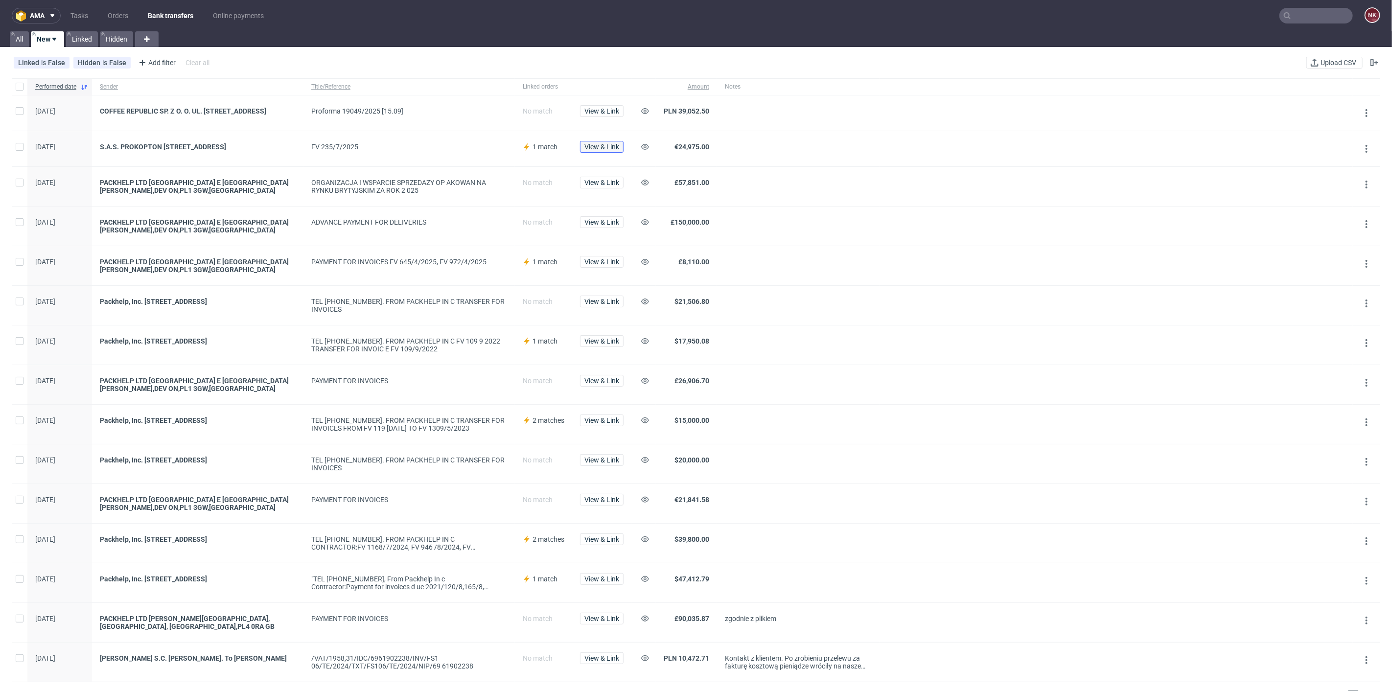
click at [598, 149] on span "View & Link" at bounding box center [601, 146] width 35 height 7
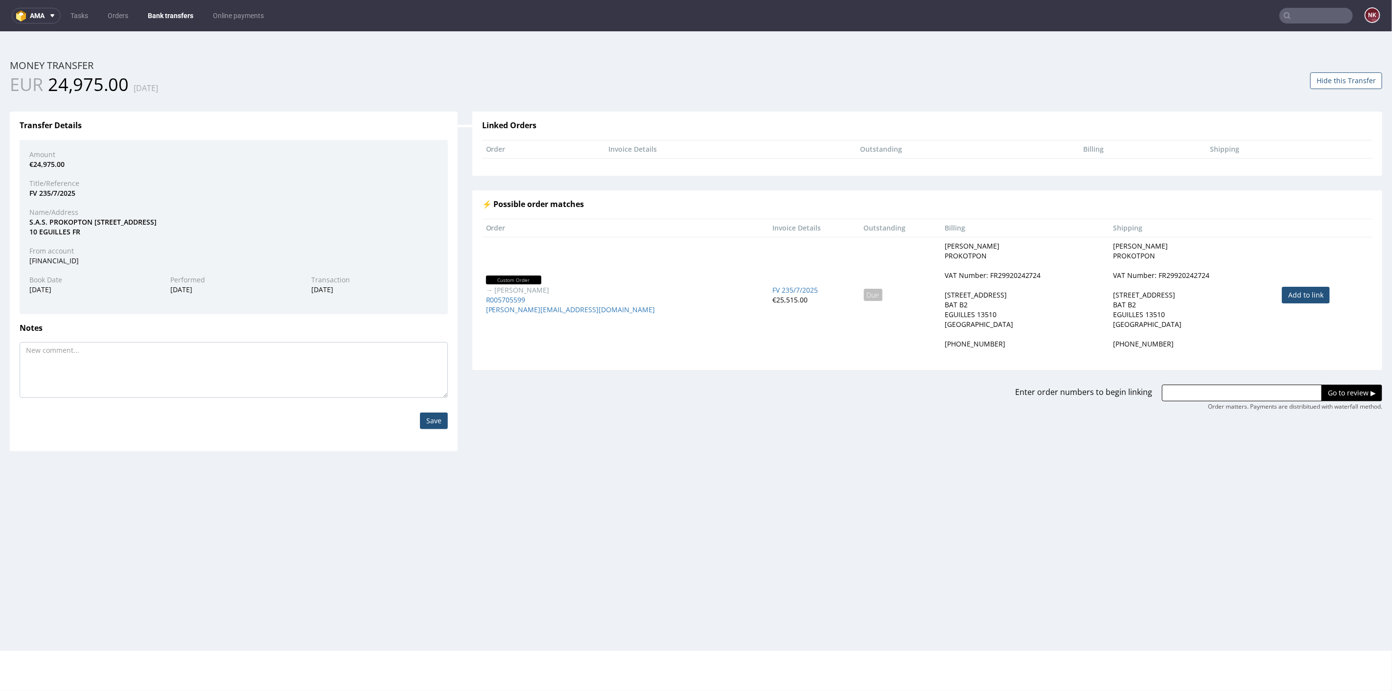
click at [1281, 293] on link "Add to link" at bounding box center [1305, 294] width 48 height 17
type input "R005705599"
click at [1334, 392] on input "Go to review ▶" at bounding box center [1351, 392] width 61 height 17
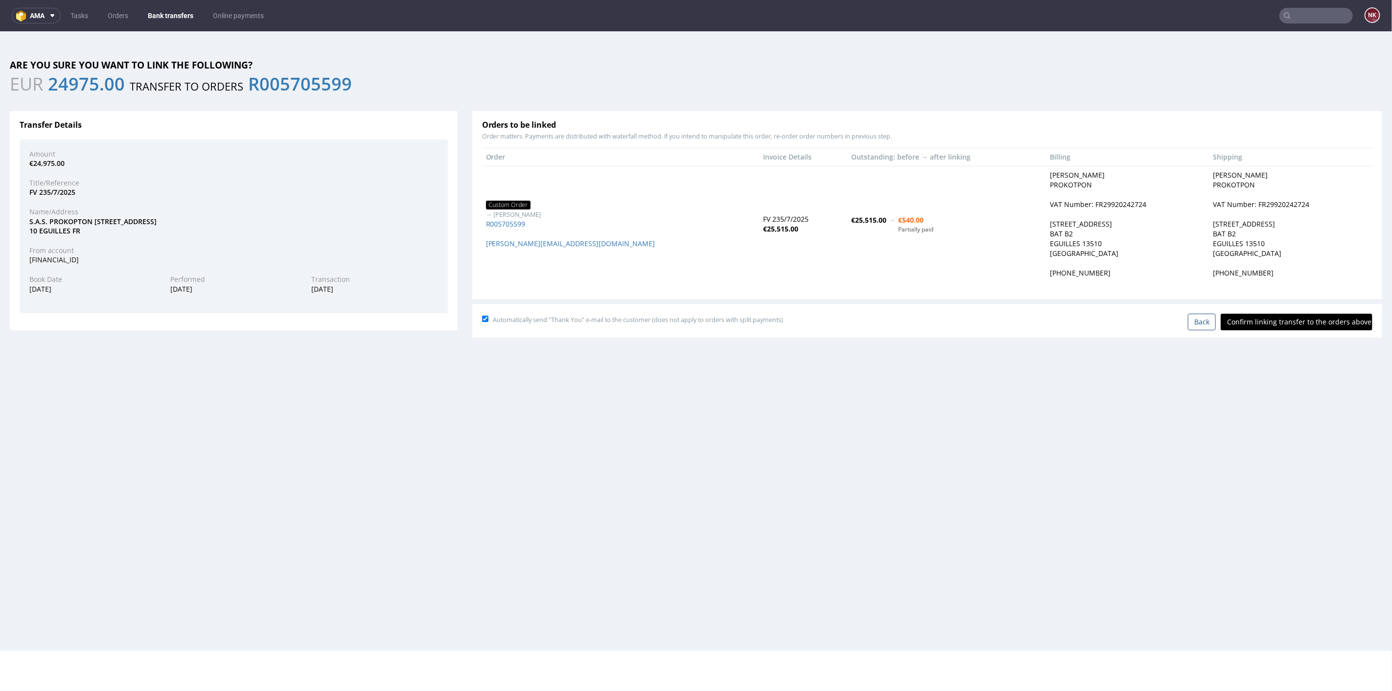
click at [1276, 320] on input "Confirm linking transfer to the orders above" at bounding box center [1296, 321] width 152 height 17
type input "In progress..."
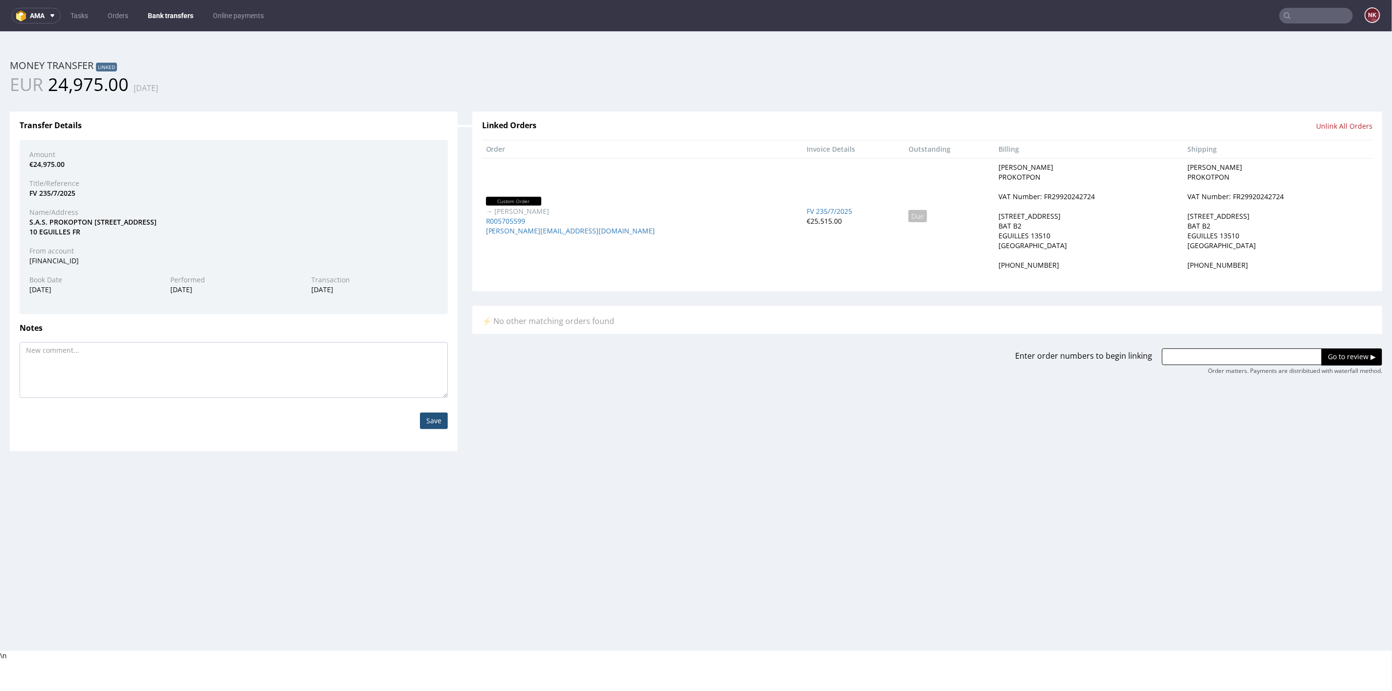
click at [1044, 254] on address "Carlin Gabrielle PROKOTPON VAT Number: FR29920242724 190 rue Topaze BAT B2 EGUI…" at bounding box center [1089, 216] width 181 height 108
click at [525, 256] on td "Custom Order → Carlin Gabrielle R005705599 gabrielle@prokopton.co" at bounding box center [642, 216] width 320 height 116
click at [166, 10] on link "Bank transfers" at bounding box center [170, 16] width 57 height 16
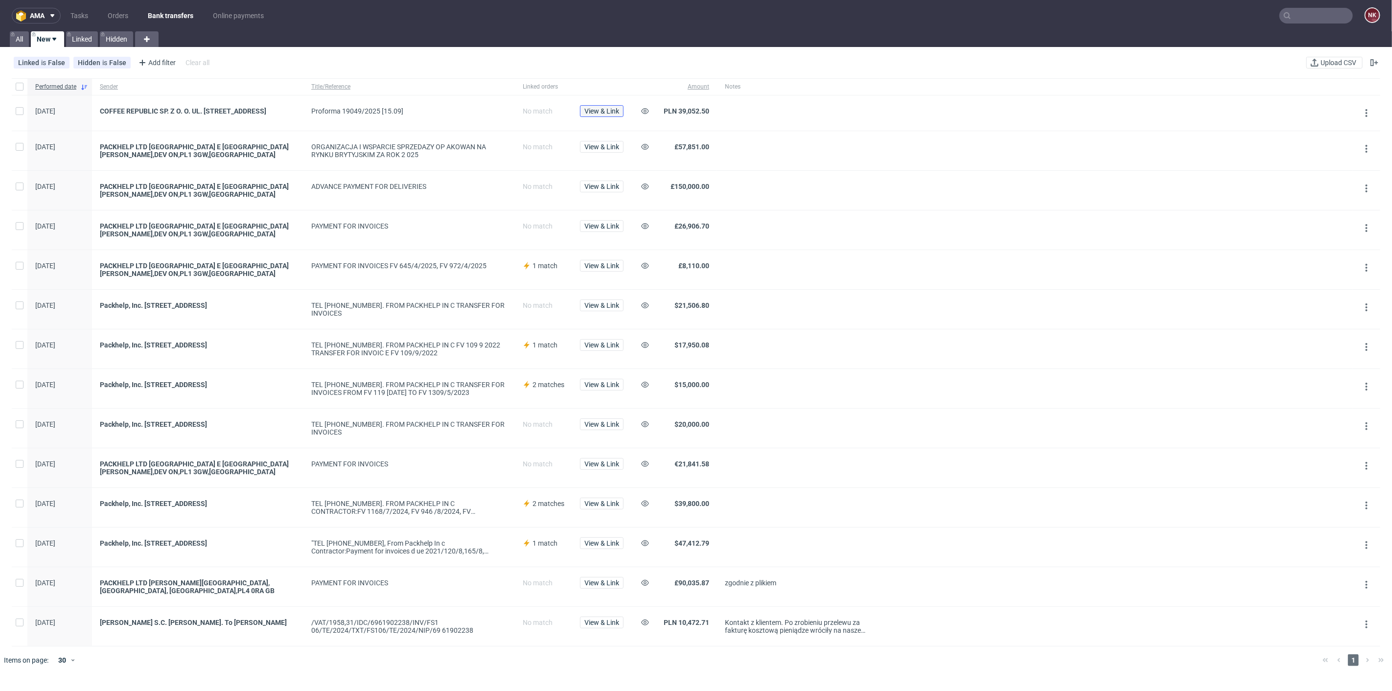
click at [599, 110] on span "View & Link" at bounding box center [601, 111] width 35 height 7
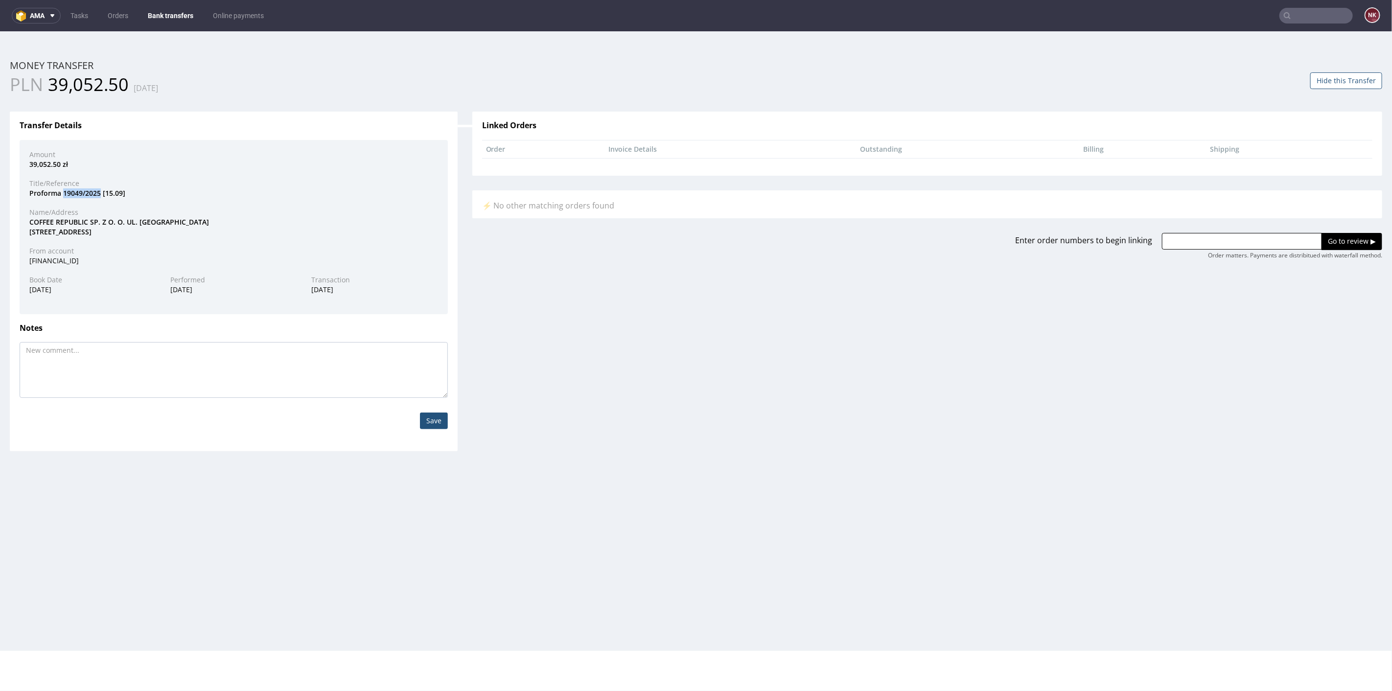
drag, startPoint x: 100, startPoint y: 191, endPoint x: 64, endPoint y: 191, distance: 36.7
click at [64, 191] on div "Proforma 19049/2025 [15.09]" at bounding box center [233, 193] width 423 height 10
click at [40, 227] on div "COFFEE REPUBLIC SP. Z O. O. UL. ŁOD YGOWA 38 03-687 WARSZAWA" at bounding box center [233, 226] width 423 height 19
click at [38, 220] on div "COFFEE REPUBLIC SP. Z O. O. UL. ŁOD YGOWA 38 03-687 WARSZAWA" at bounding box center [233, 226] width 423 height 19
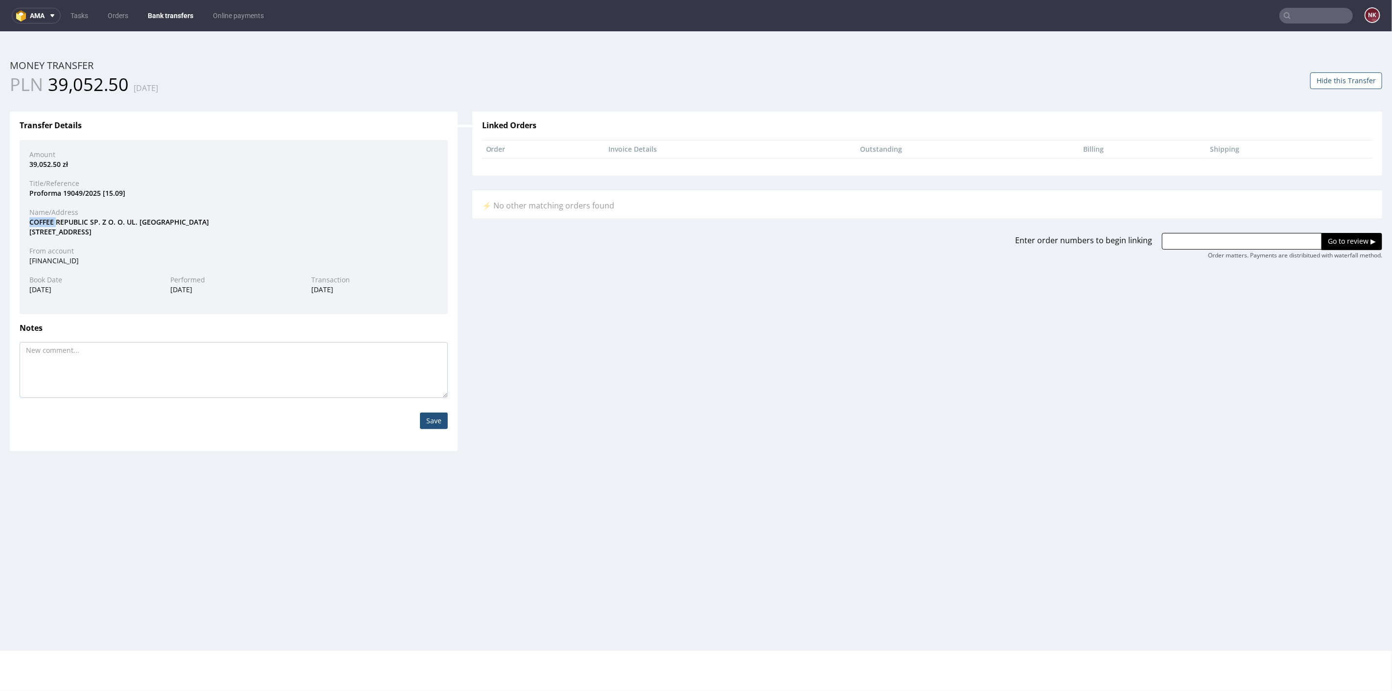
copy div "COFFEE"
click at [1241, 235] on input "text" at bounding box center [1242, 240] width 160 height 17
paste input "R890201032"
type input "R890201032"
click at [1331, 239] on input "Go to review ▶" at bounding box center [1351, 240] width 61 height 17
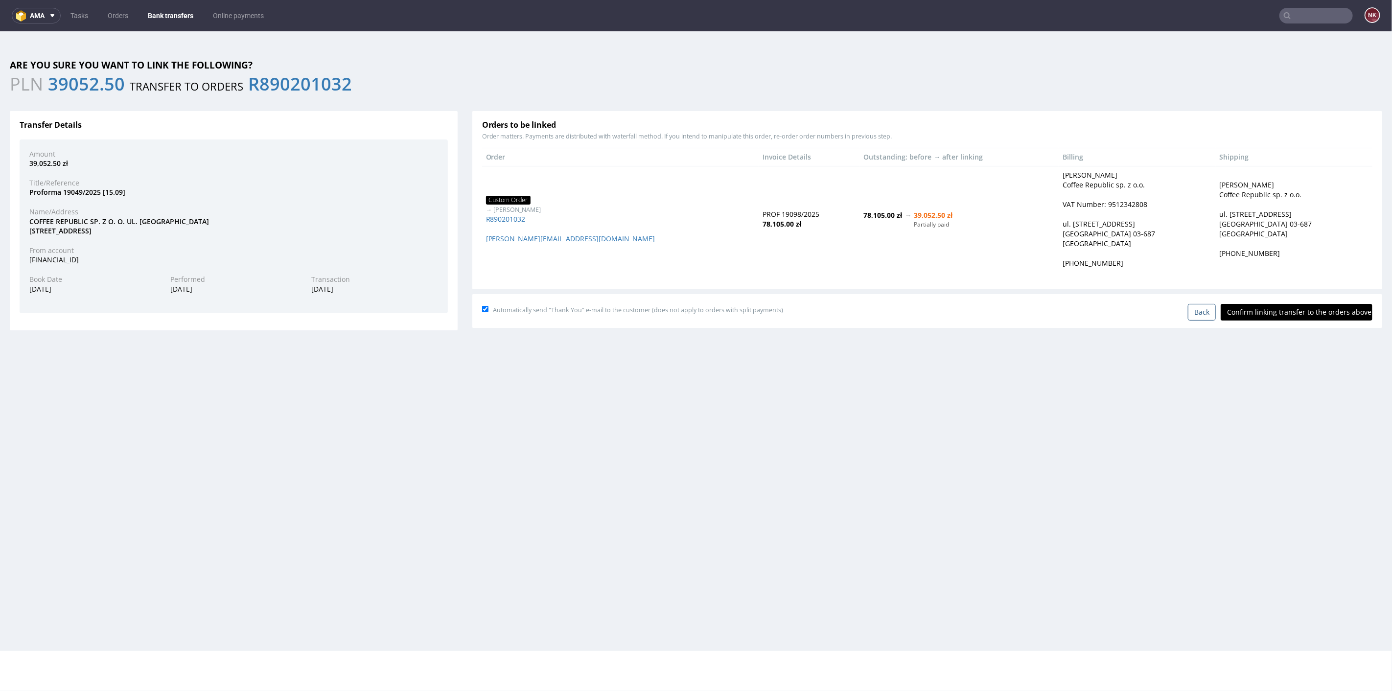
click at [1290, 304] on input "Confirm linking transfer to the orders above" at bounding box center [1296, 311] width 152 height 17
type input "In progress..."
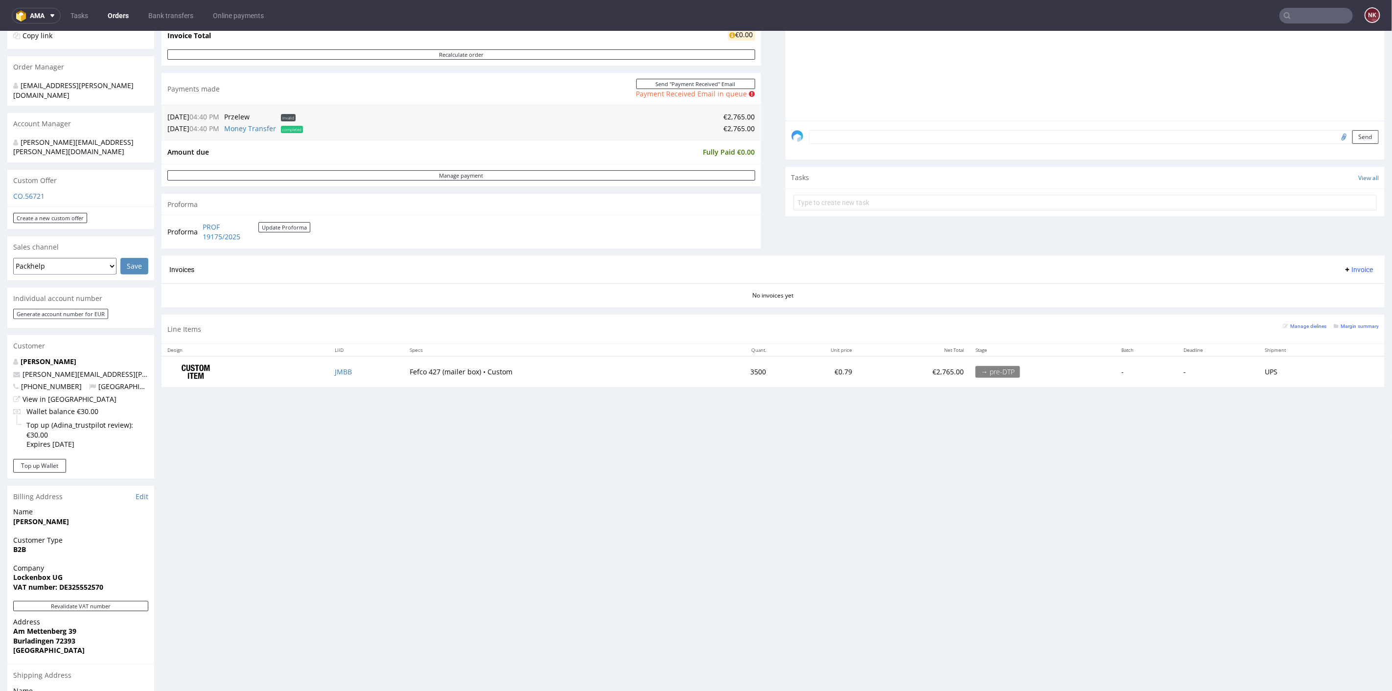
scroll to position [272, 0]
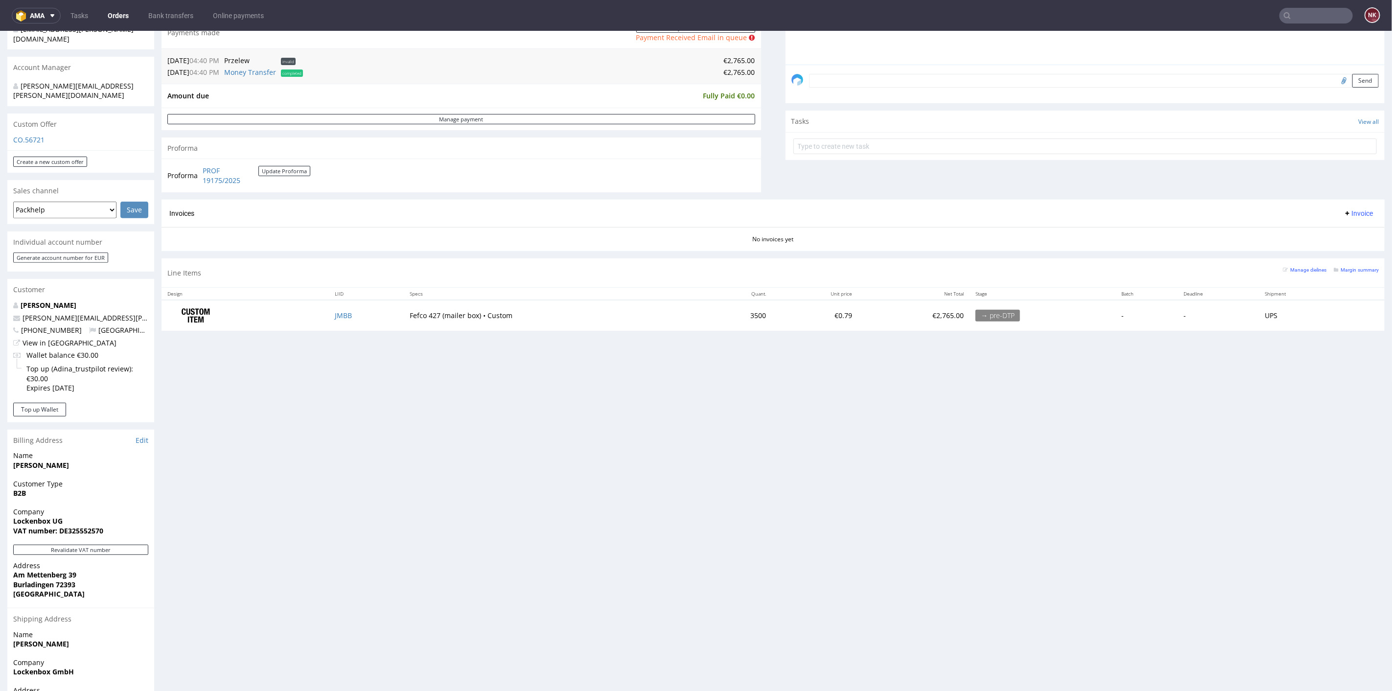
click at [750, 161] on div "Proforma PROF 19175/2025 Update Proforma" at bounding box center [460, 174] width 599 height 33
click at [785, 186] on div "Comments User (2) Order (1) Automatic (0) Attachments (1) All (2) View all (2) …" at bounding box center [1084, 27] width 599 height 343
click at [761, 144] on div "Progress Payment Paid Tue 09 Sep Payment “Received” Email Not sent Line Items 1…" at bounding box center [772, 64] width 1223 height 547
click at [761, 141] on div "Progress Payment Paid Tue 09 Sep Payment “Received” Email Not sent Line Items 1…" at bounding box center [772, 64] width 1223 height 547
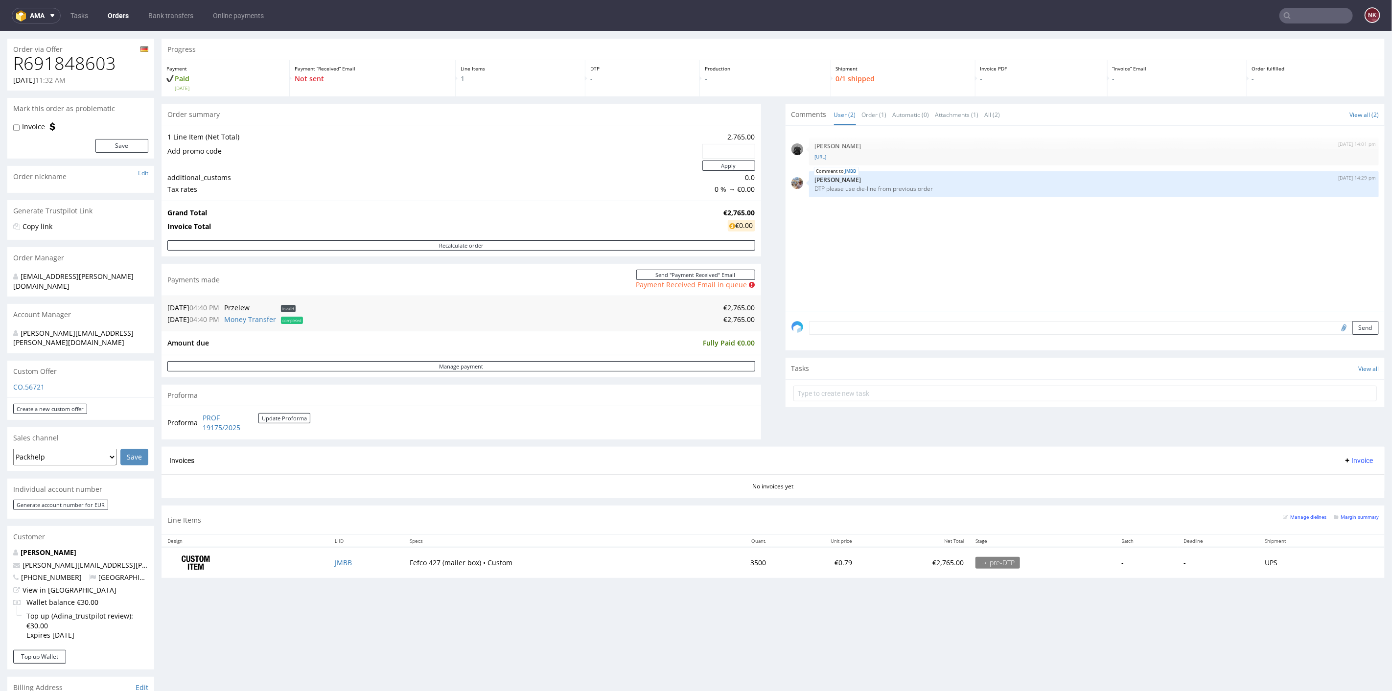
scroll to position [0, 0]
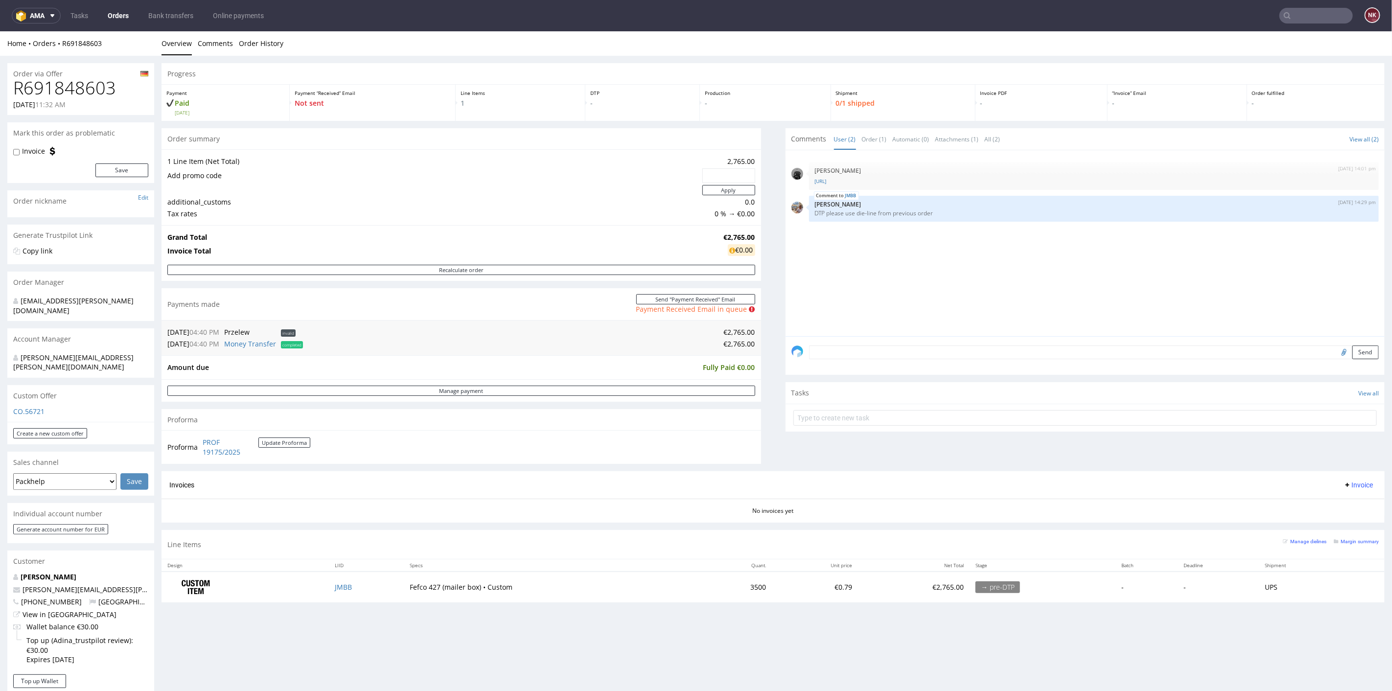
click at [759, 331] on div "Progress Payment Paid Tue 09 Sep Payment “Received” Email Not sent Line Items 1…" at bounding box center [772, 336] width 1223 height 547
click at [763, 327] on div "Progress Payment Paid Tue 09 Sep Payment “Received” Email Not sent Line Items 1…" at bounding box center [772, 336] width 1223 height 547
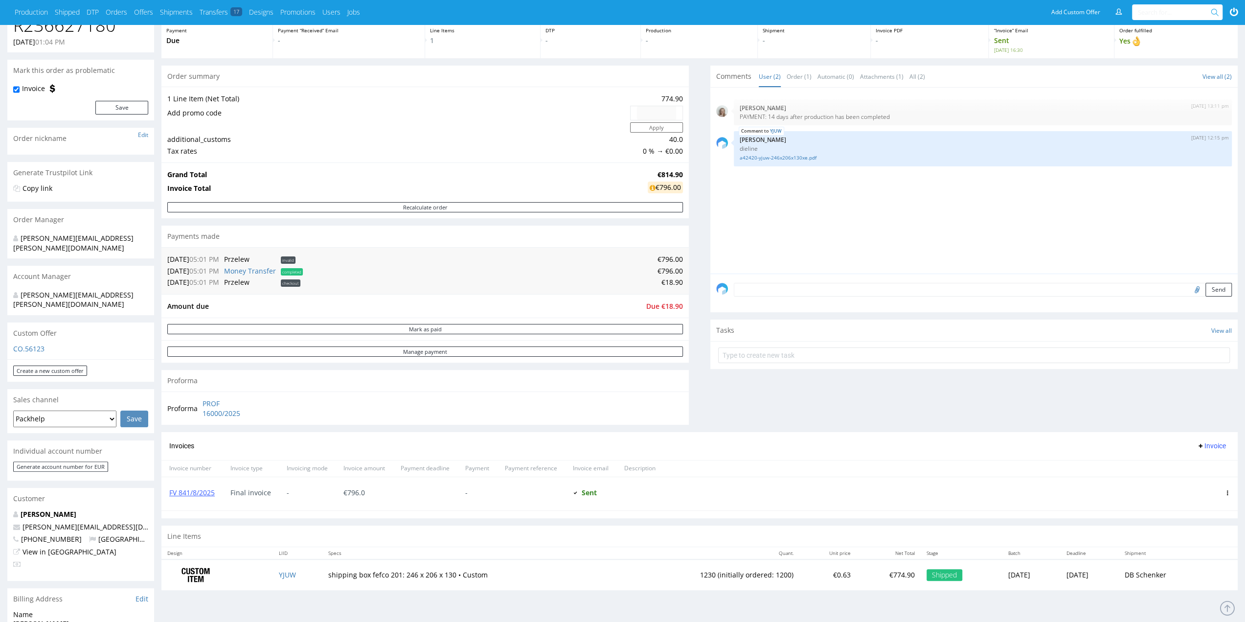
scroll to position [49, 0]
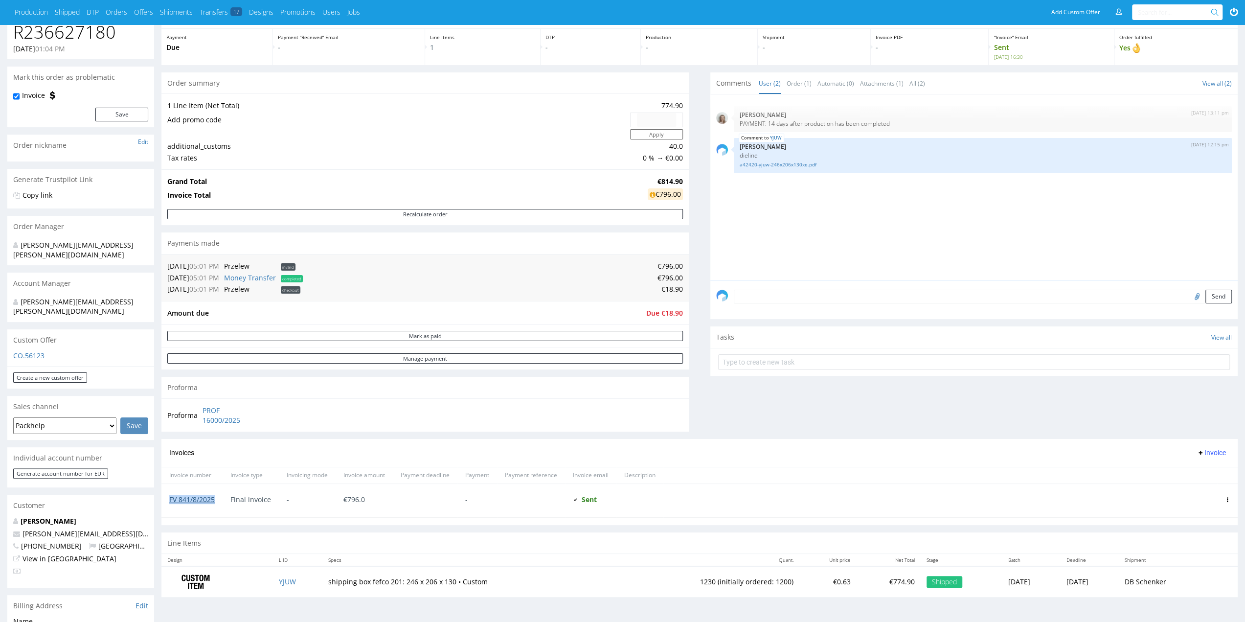
drag, startPoint x: 220, startPoint y: 499, endPoint x: 170, endPoint y: 498, distance: 49.9
click at [170, 498] on div "FV 841/8/2025" at bounding box center [191, 500] width 61 height 33
copy link "FV 841/8/2025"
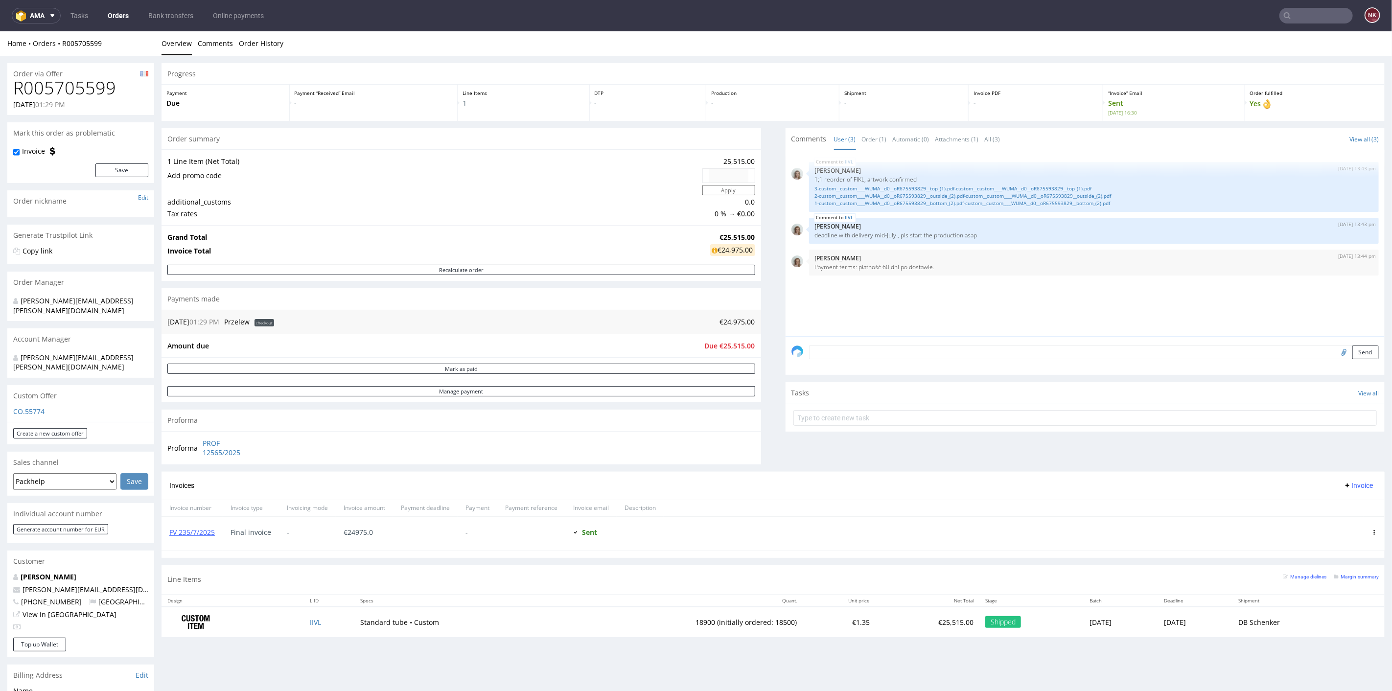
click at [74, 90] on h1 "R005705599" at bounding box center [80, 88] width 135 height 20
copy h1 "R005705599"
click at [766, 424] on div "Progress Payment Due Payment “Received” Email - Line Items 1 DTP - Production -…" at bounding box center [772, 354] width 1223 height 582
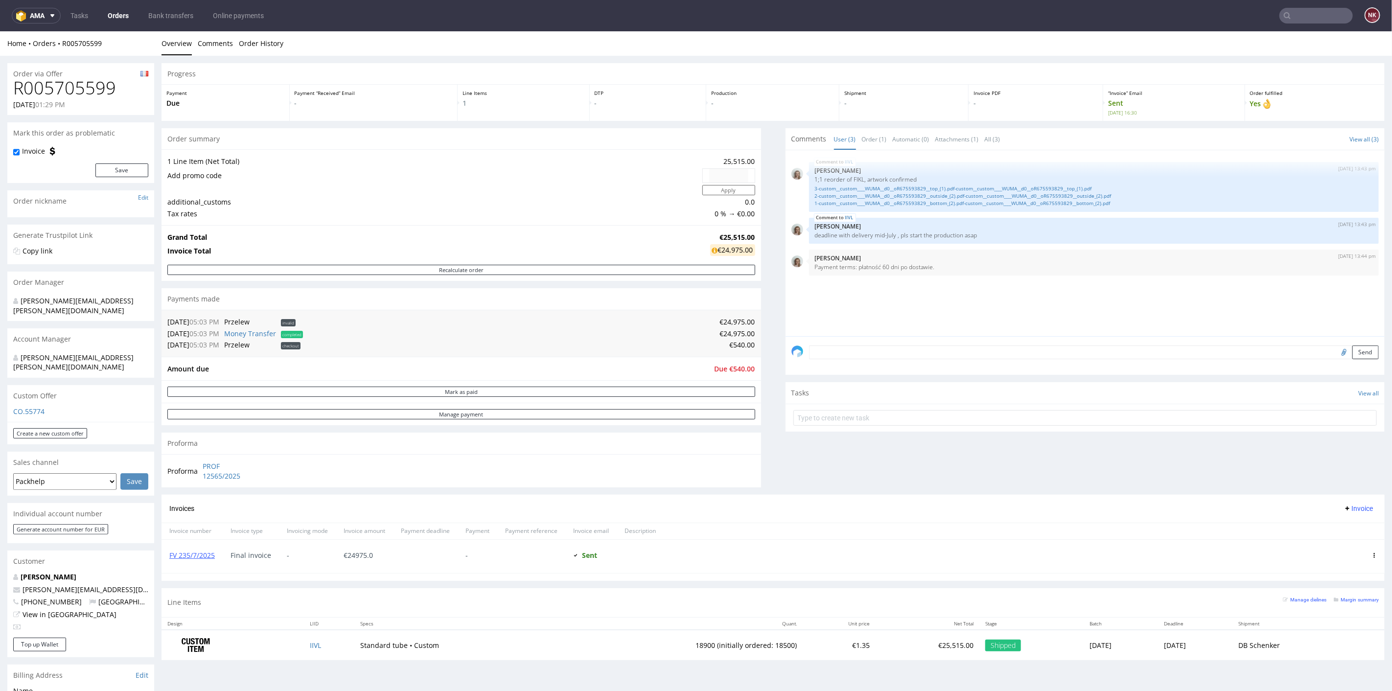
click at [759, 264] on div "Progress Payment Due Payment “Received” Email - Line Items 1 DTP - Production -…" at bounding box center [772, 365] width 1223 height 605
click at [760, 264] on div "Progress Payment Due Payment “Received” Email - Line Items 1 DTP - Production -…" at bounding box center [772, 365] width 1223 height 605
click at [757, 386] on div "Progress Payment Due Payment “Received” Email - Line Items 1 DTP - Production -…" at bounding box center [772, 365] width 1223 height 605
click at [762, 366] on div "Progress Payment Due Payment “Received” Email - Line Items 1 DTP - Production -…" at bounding box center [772, 365] width 1223 height 605
click at [1311, 25] on nav "ama Tasks Orders Bank transfers Online payments NK" at bounding box center [696, 15] width 1392 height 31
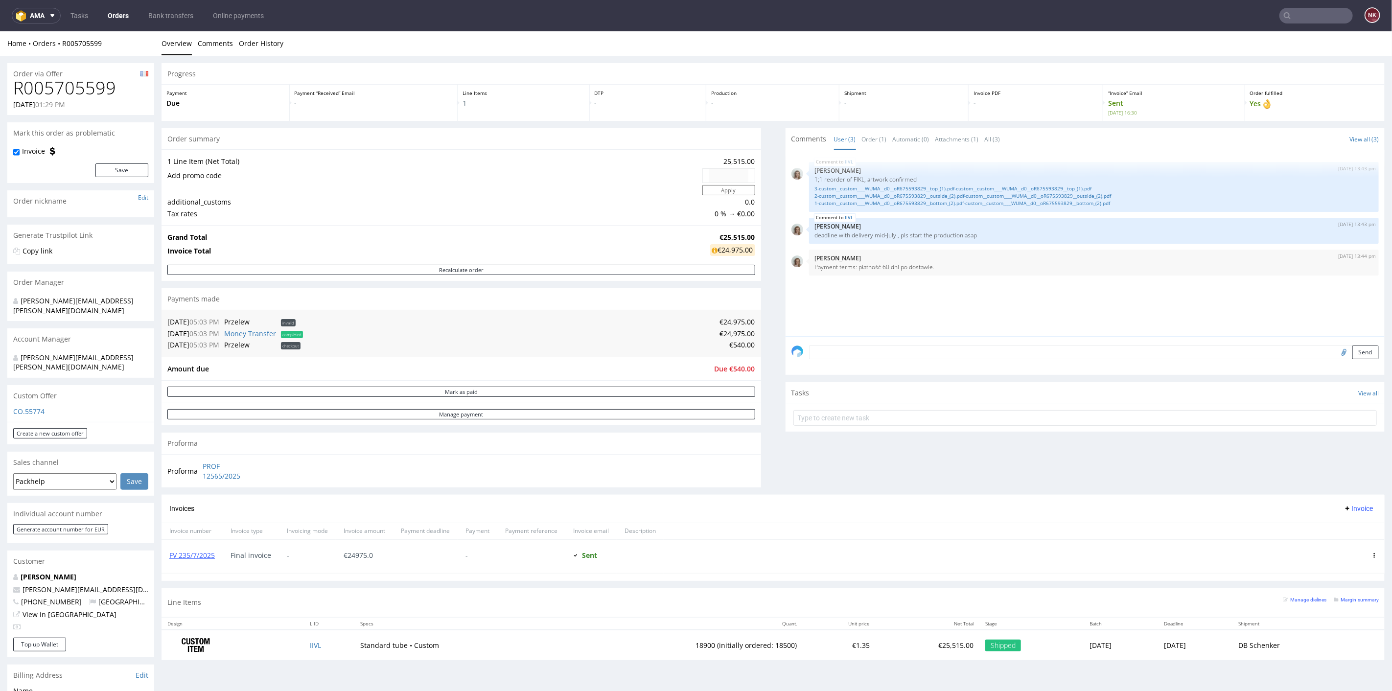
click at [1312, 17] on input "text" at bounding box center [1315, 16] width 73 height 16
paste input "COFFEE"
type input "COFFEE"
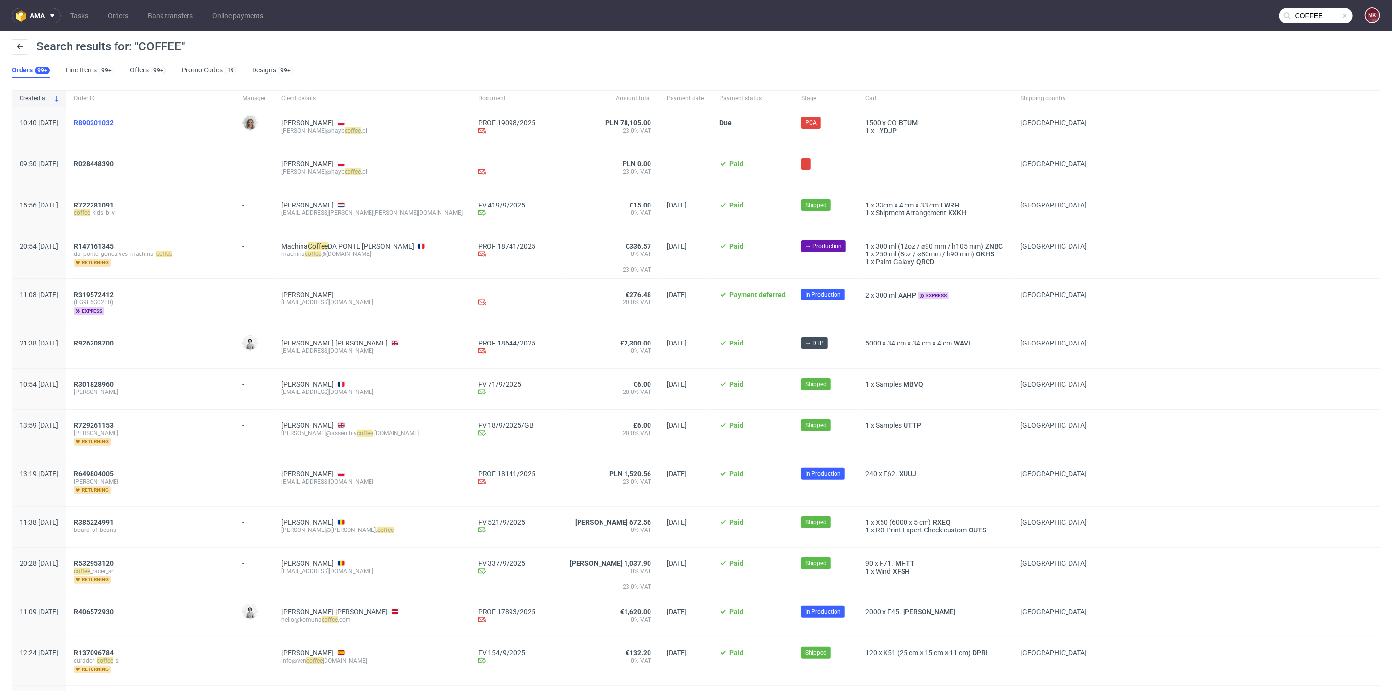
click at [114, 123] on span "R890201032" at bounding box center [94, 123] width 40 height 8
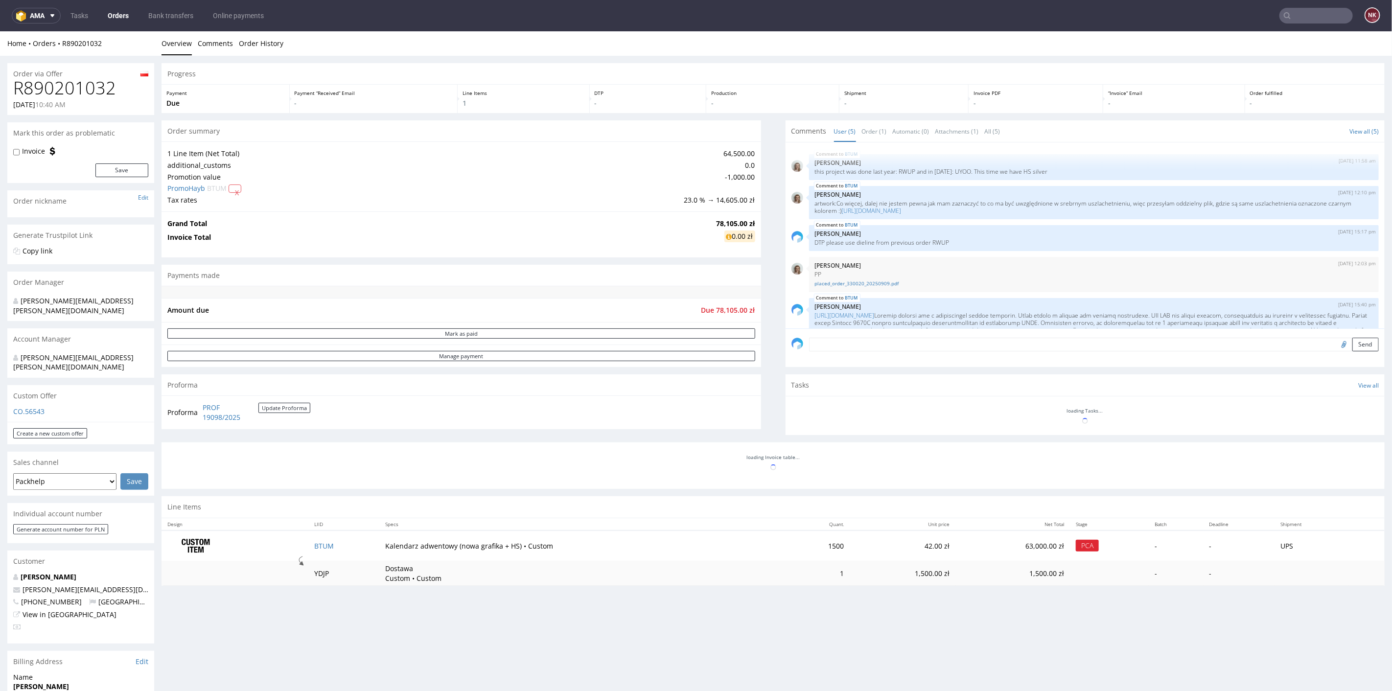
scroll to position [38, 0]
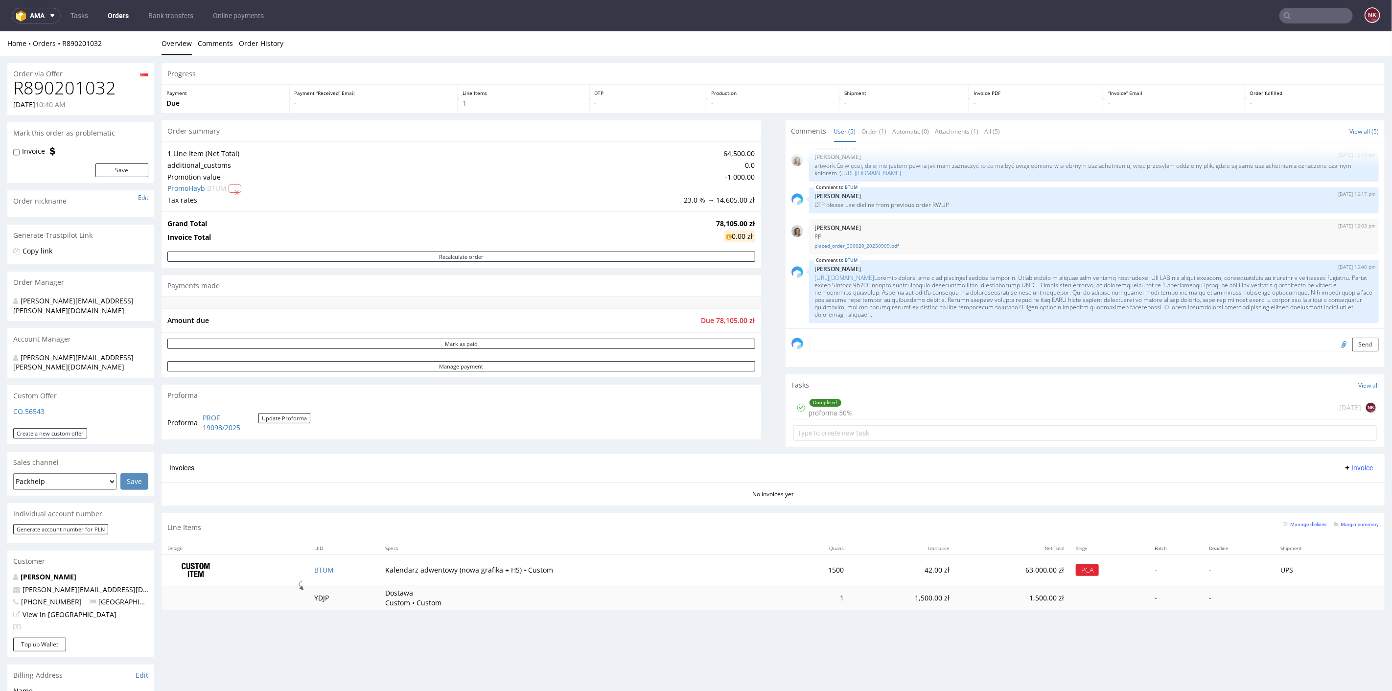
click at [912, 406] on div "Completed proforma 50% [DATE] NK" at bounding box center [1085, 407] width 584 height 23
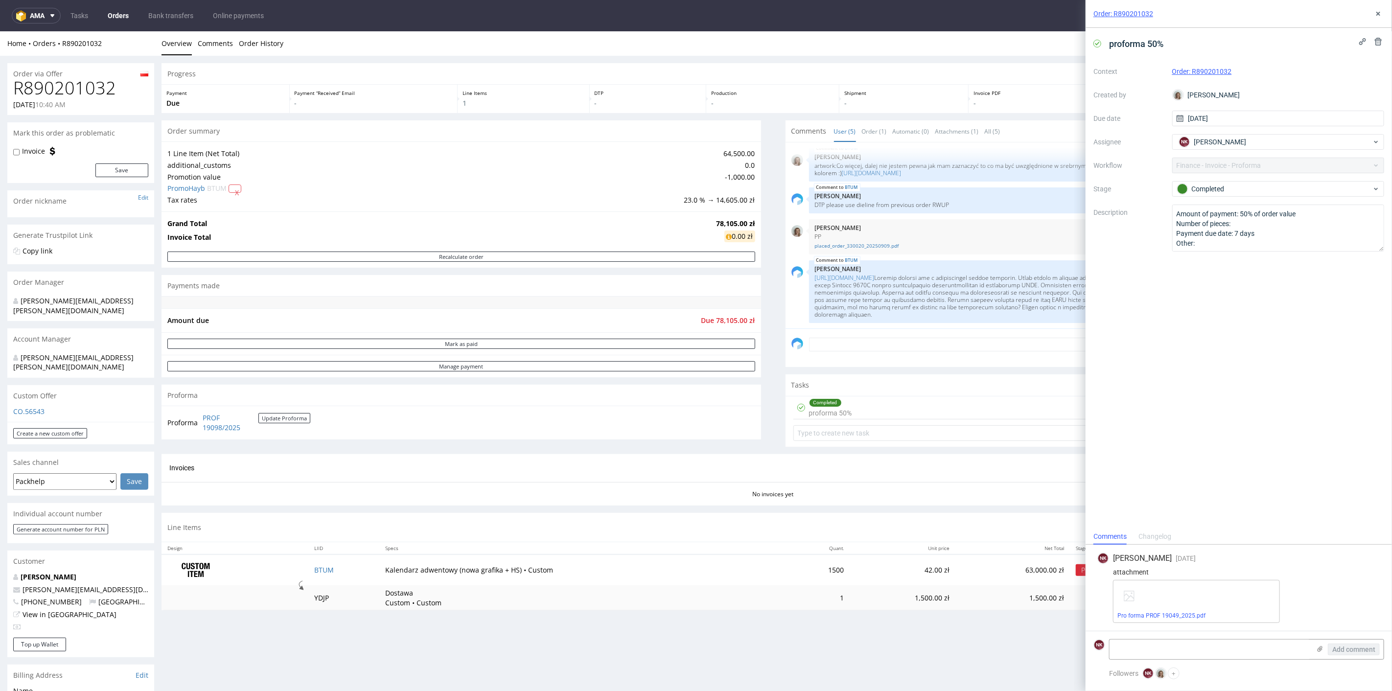
click at [85, 88] on h1 "R890201032" at bounding box center [80, 88] width 135 height 20
copy h1 "R890201032"
click at [1376, 12] on use at bounding box center [1378, 14] width 4 height 4
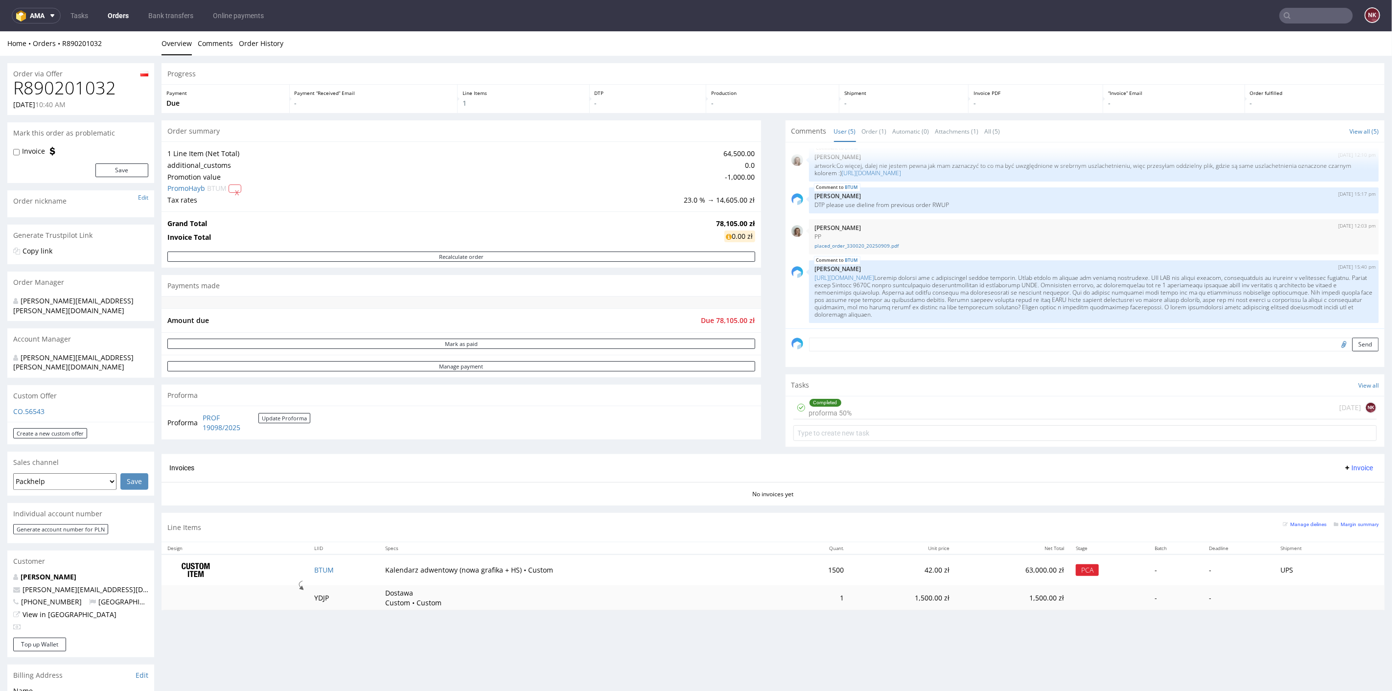
click at [762, 345] on div "Progress Payment Due Payment “Received” Email - Line Items 1 DTP - Production -…" at bounding box center [772, 340] width 1223 height 555
